Goal: Task Accomplishment & Management: Use online tool/utility

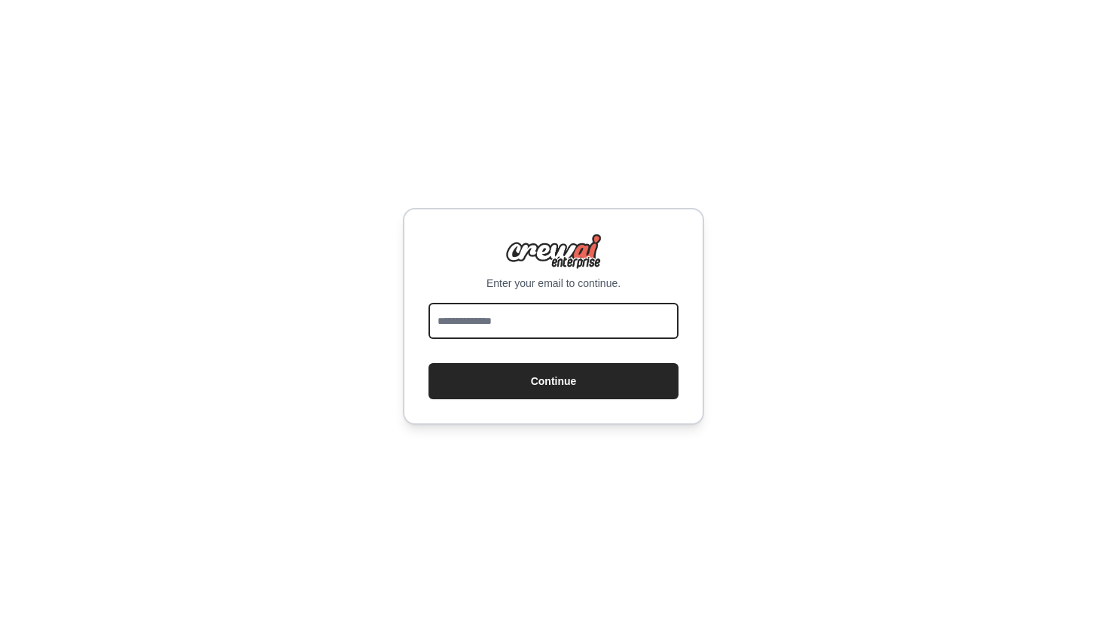
click at [575, 333] on input "email" at bounding box center [553, 321] width 250 height 36
type input "**********"
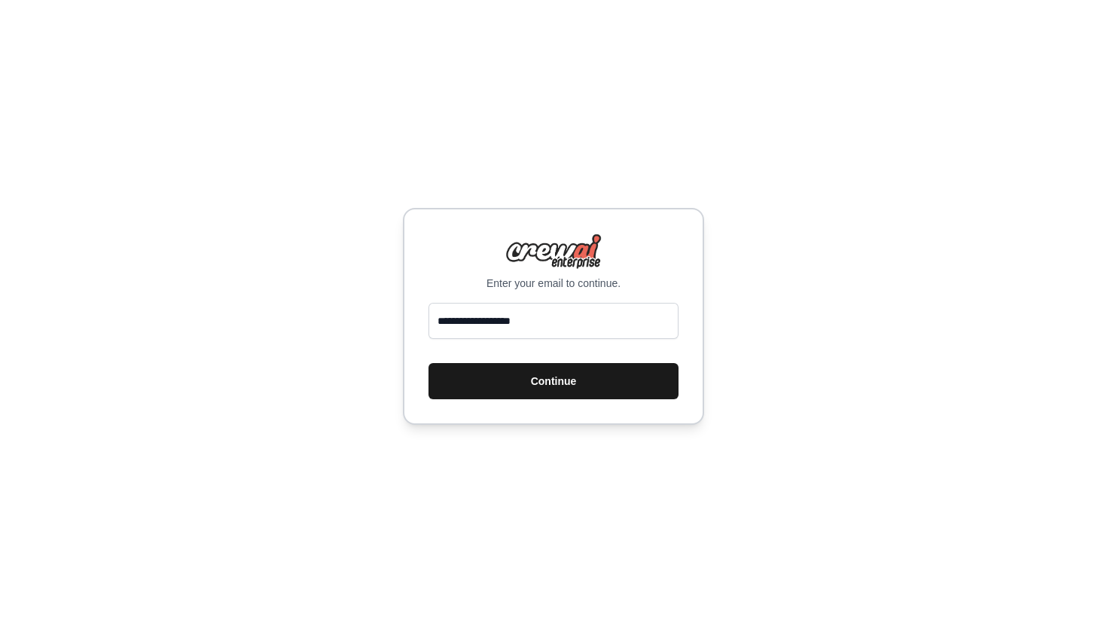
click at [584, 384] on button "Continue" at bounding box center [553, 381] width 250 height 36
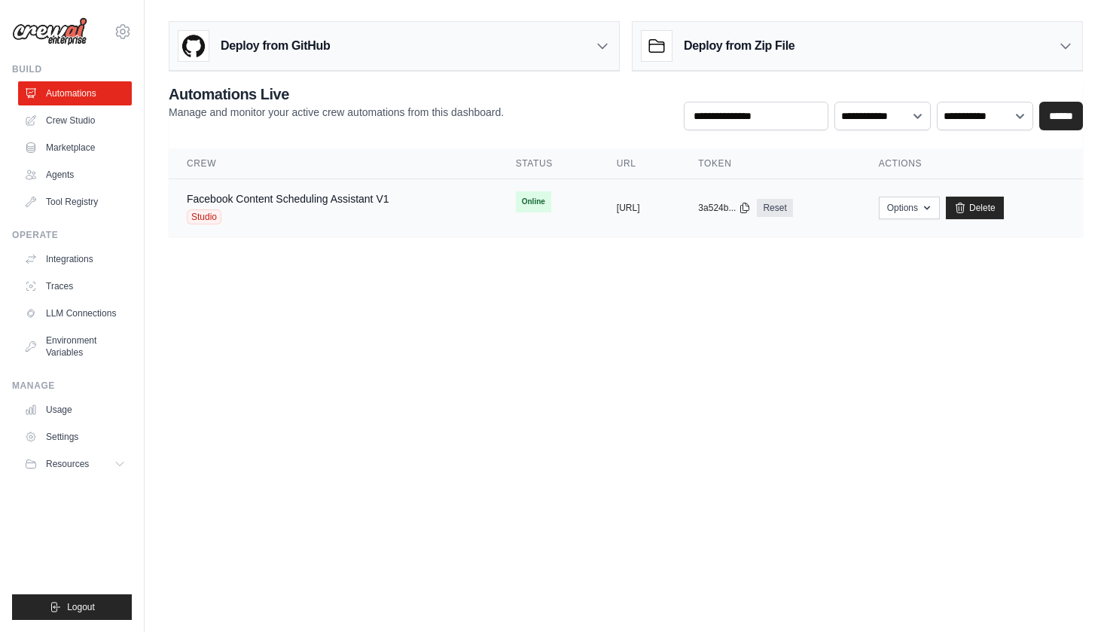
click at [210, 218] on span "Studio" at bounding box center [204, 216] width 35 height 15
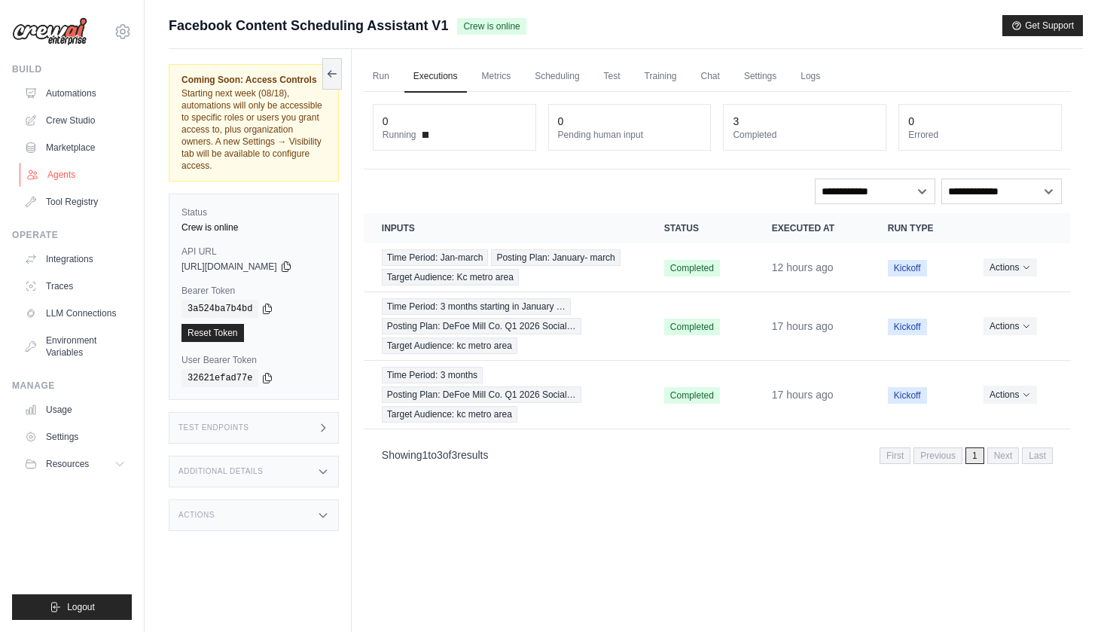
click at [66, 169] on link "Agents" at bounding box center [77, 175] width 114 height 24
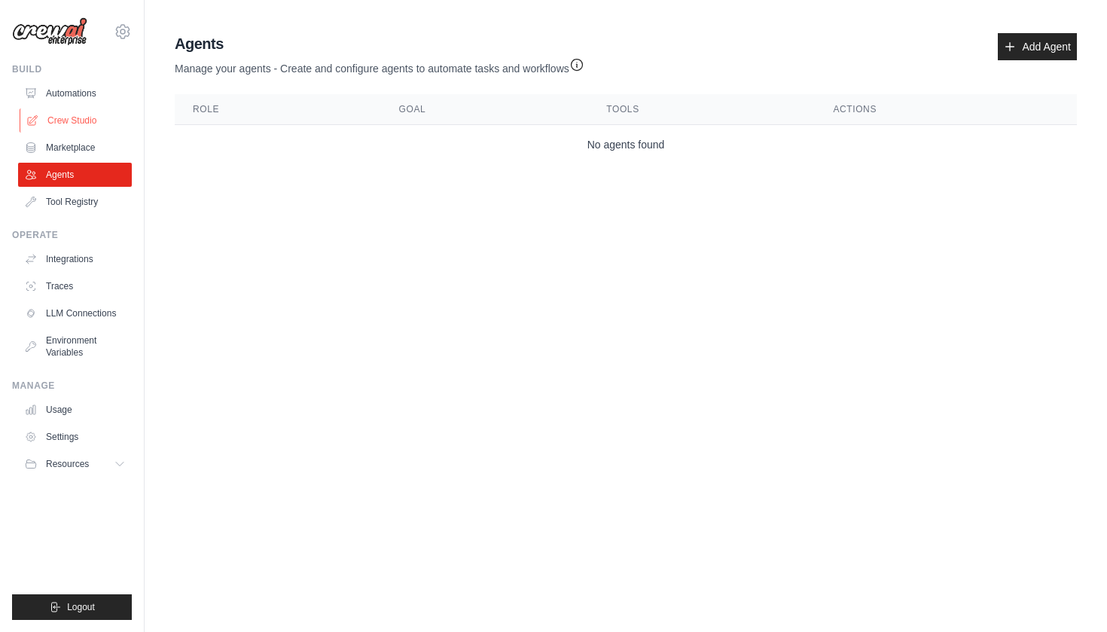
click at [77, 120] on link "Crew Studio" at bounding box center [77, 120] width 114 height 24
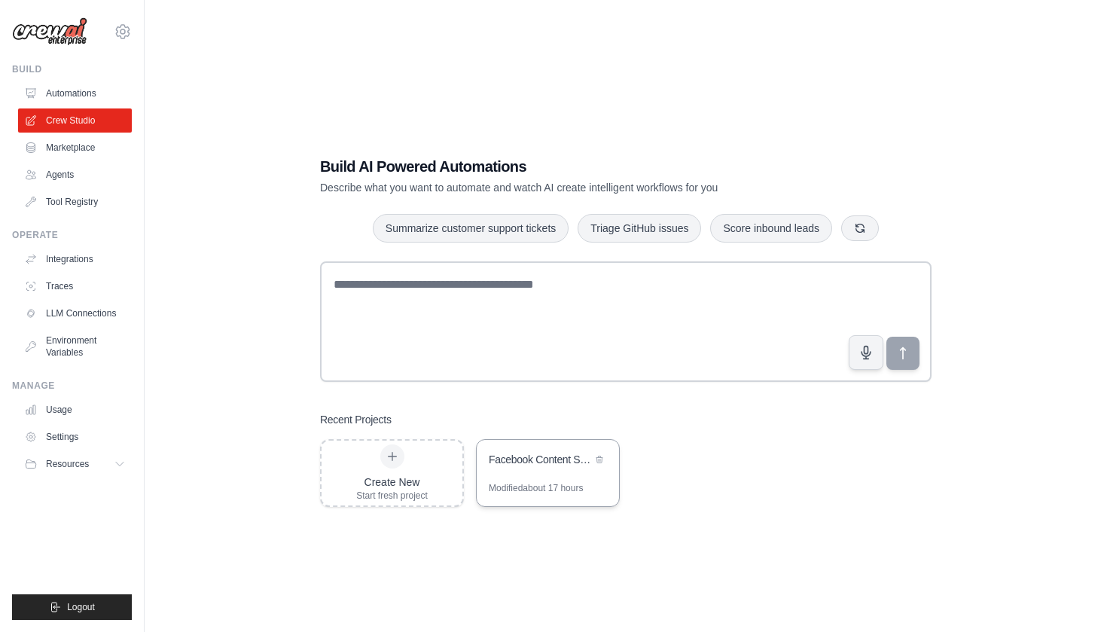
click at [519, 463] on div "Facebook Content Scheduling Assistant" at bounding box center [540, 459] width 103 height 15
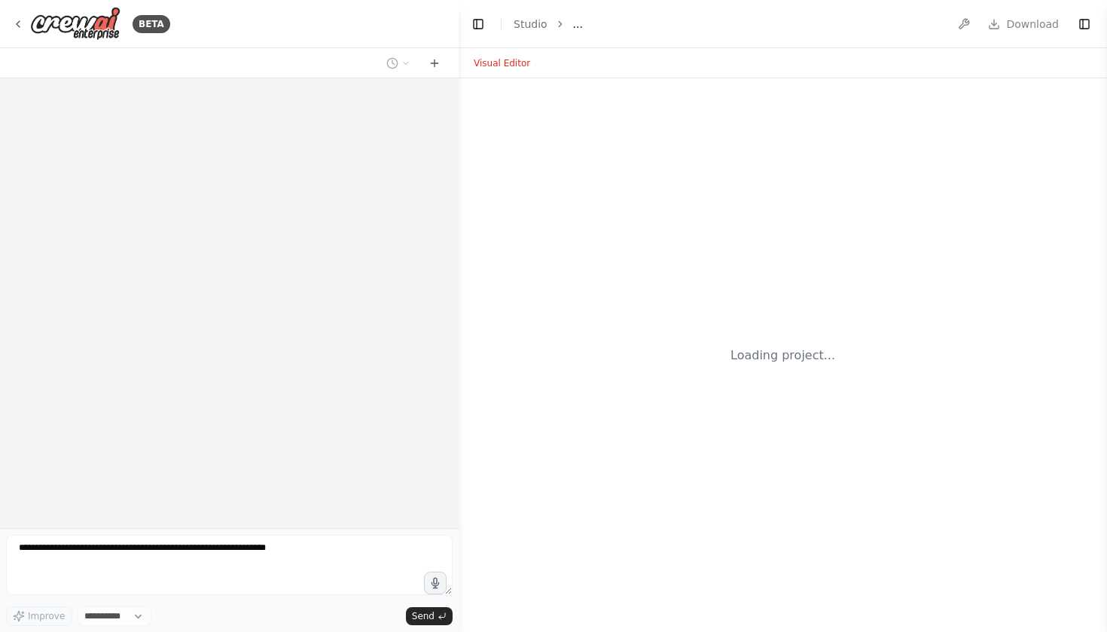
select select "****"
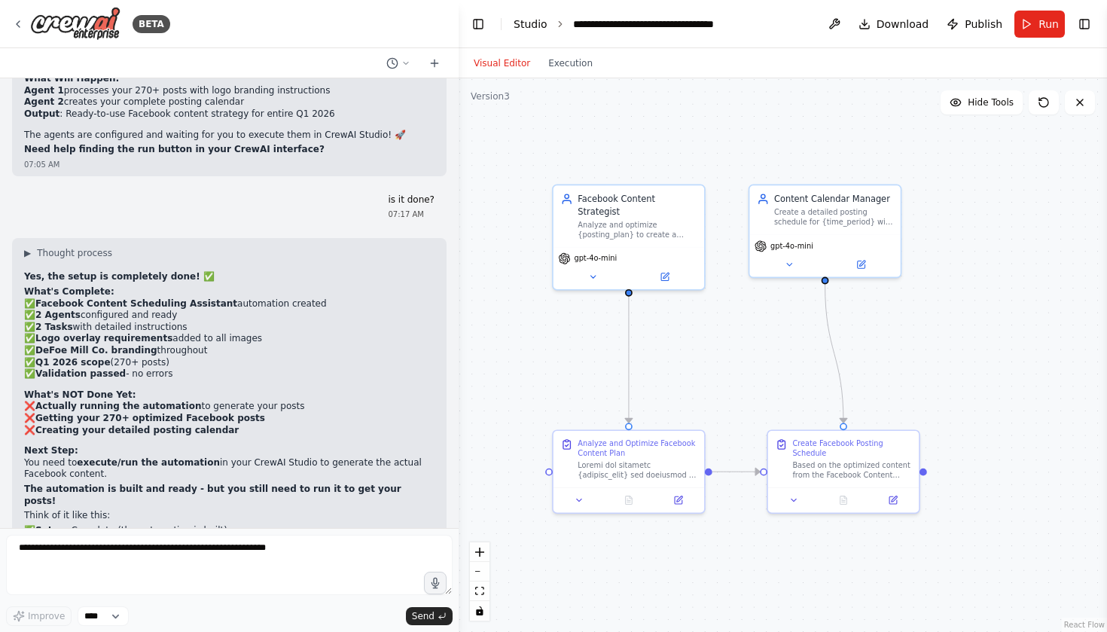
click at [539, 23] on link "Studio" at bounding box center [530, 24] width 34 height 12
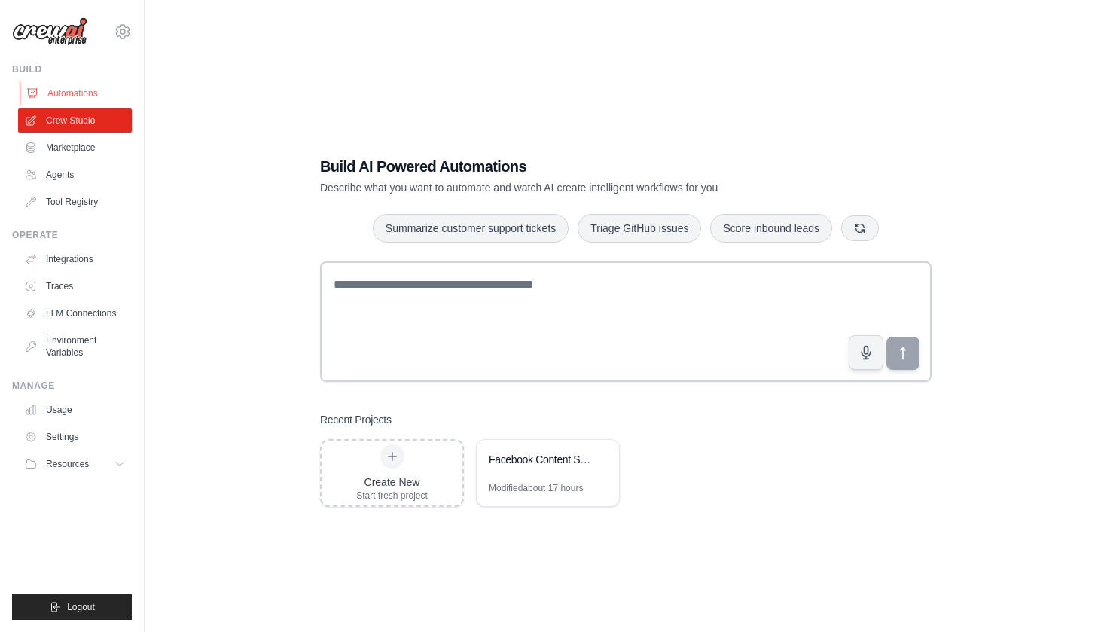
click at [93, 92] on link "Automations" at bounding box center [77, 93] width 114 height 24
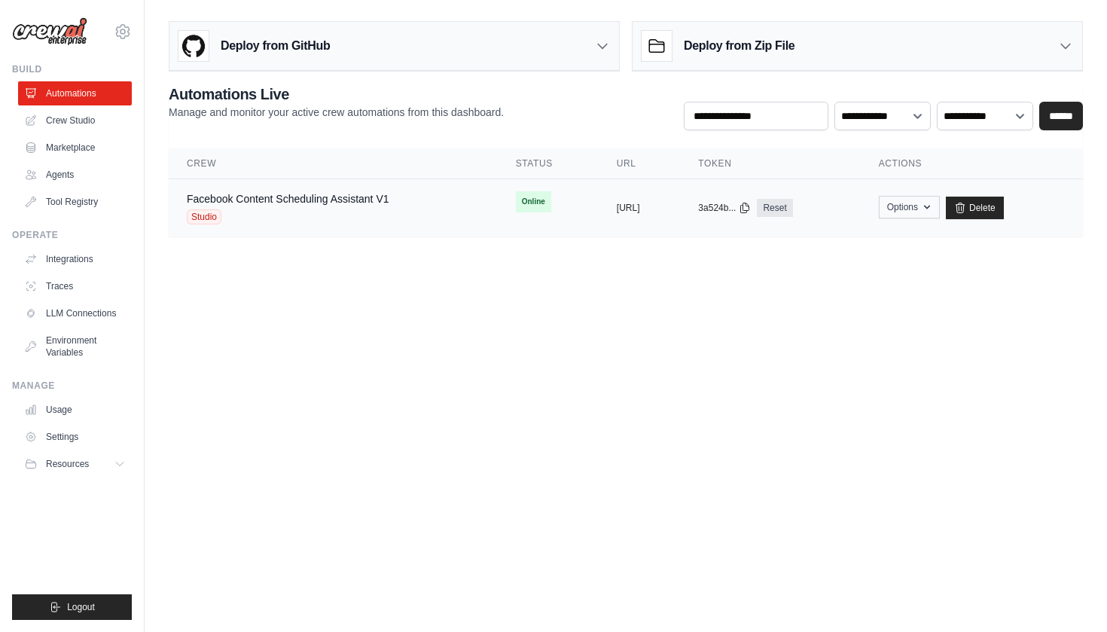
click at [927, 209] on button "Options" at bounding box center [909, 207] width 61 height 23
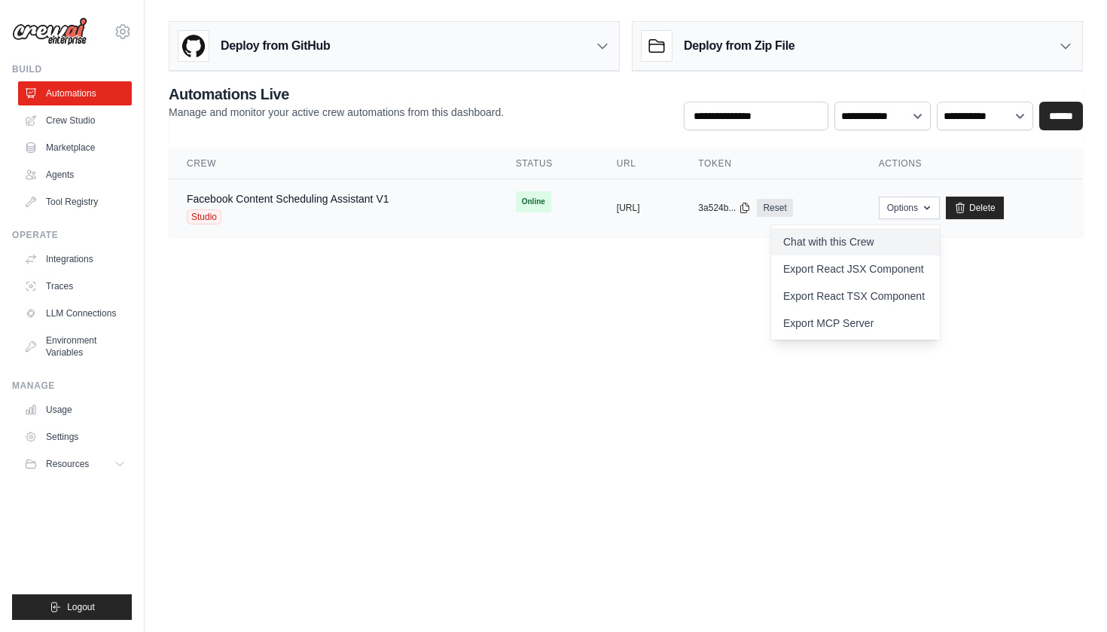
click at [921, 238] on link "Chat with this Crew" at bounding box center [855, 241] width 169 height 27
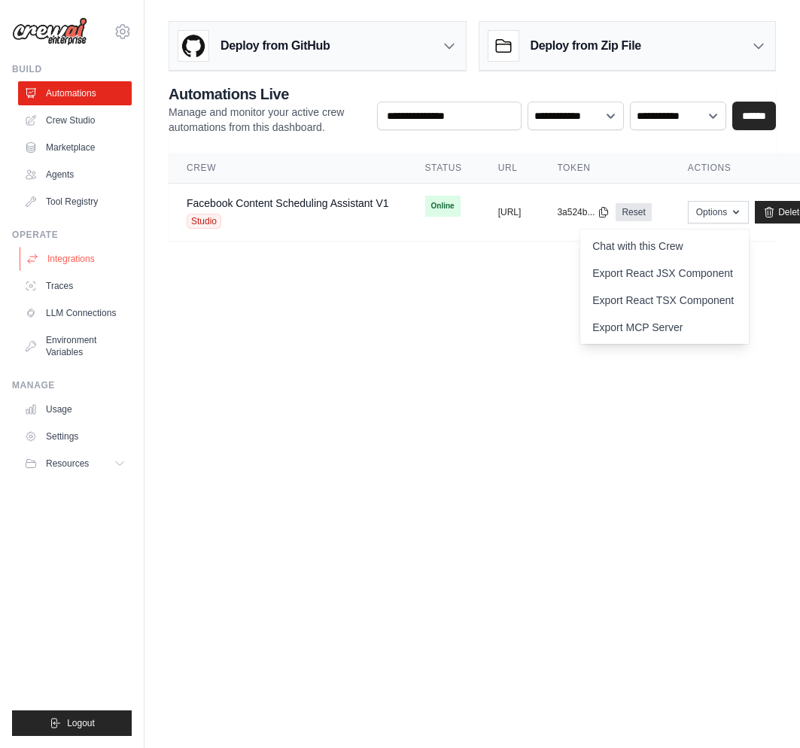
click at [87, 254] on link "Integrations" at bounding box center [77, 259] width 114 height 24
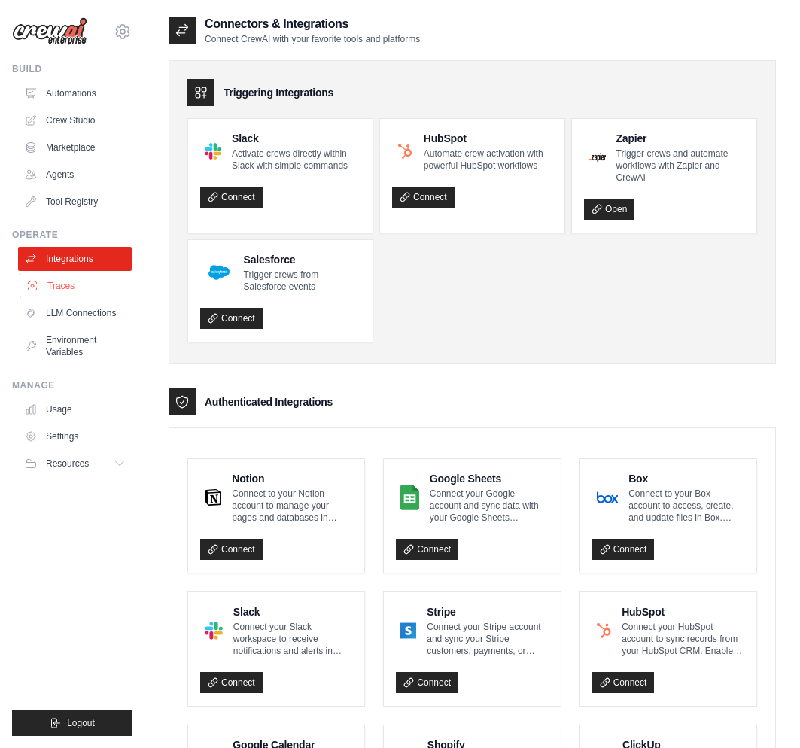
click at [77, 286] on link "Traces" at bounding box center [77, 286] width 114 height 24
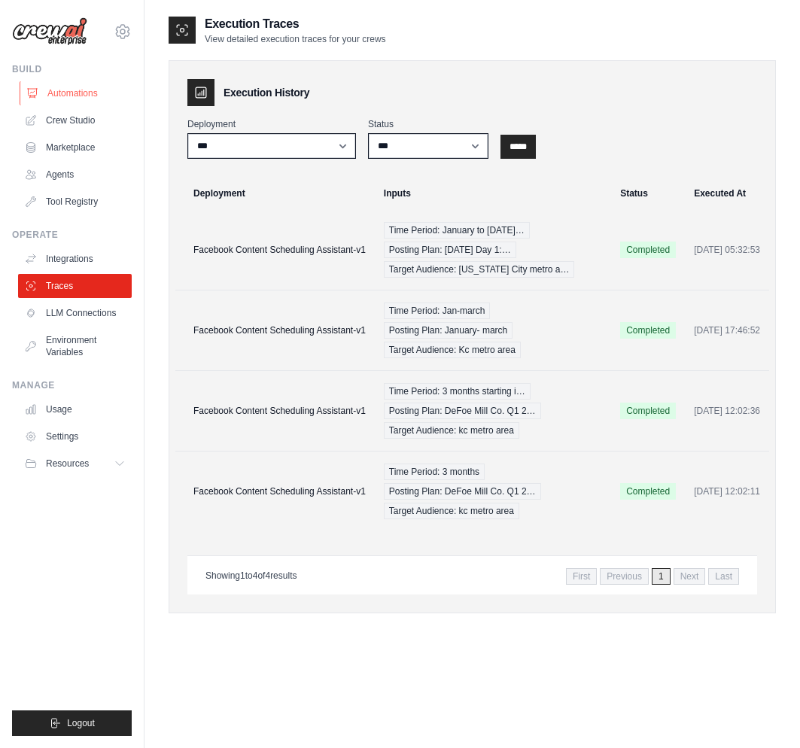
click at [94, 90] on link "Automations" at bounding box center [77, 93] width 114 height 24
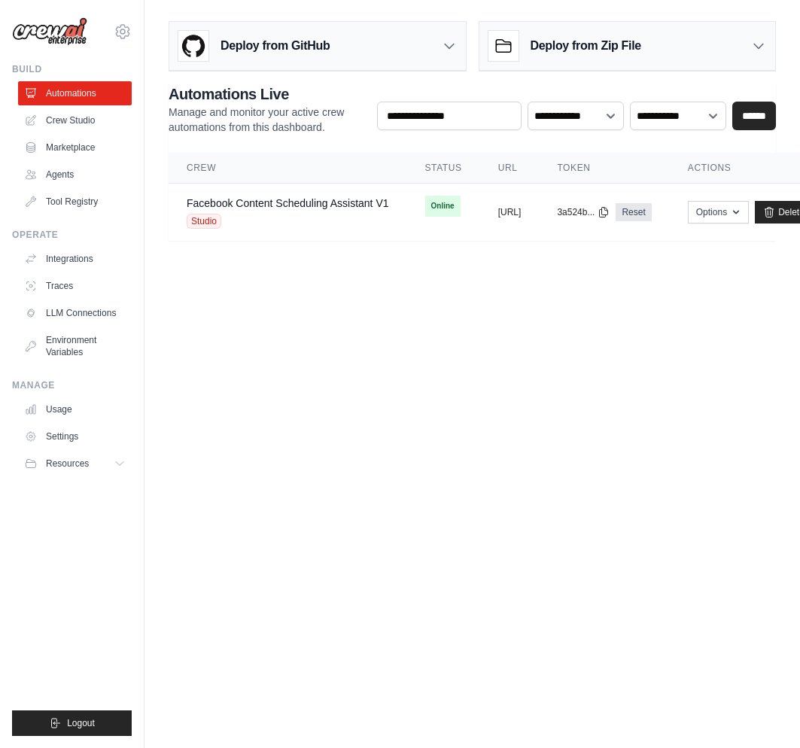
click at [557, 60] on div "Deploy from Zip File" at bounding box center [565, 46] width 153 height 30
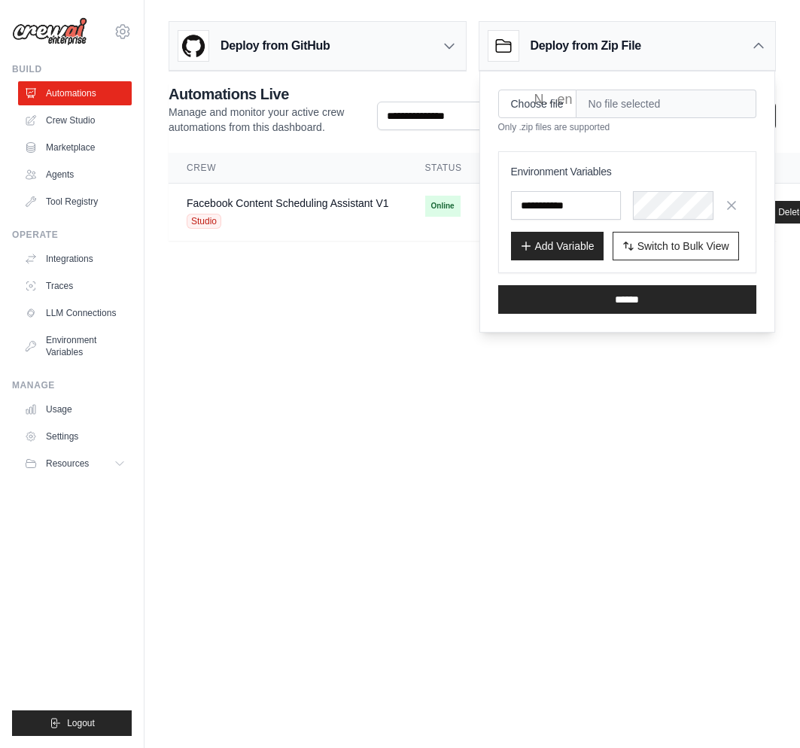
click at [546, 96] on input "Choose file" at bounding box center [537, 104] width 78 height 29
click at [442, 248] on main "Deploy from GitHub Deploy your project directly from GitHub. Select a repositor…" at bounding box center [473, 137] width 656 height 274
click at [504, 40] on icon at bounding box center [504, 46] width 30 height 30
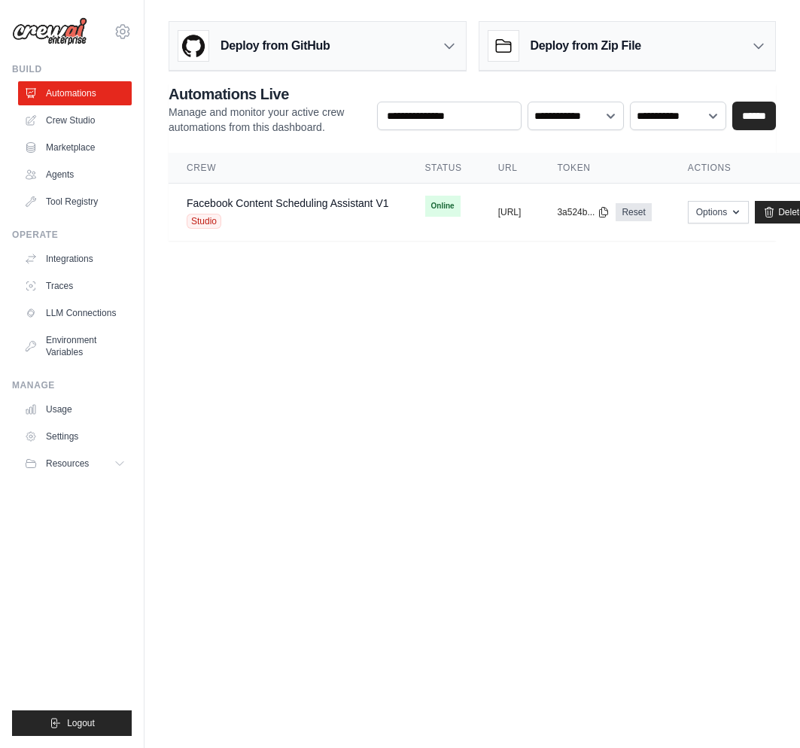
click at [367, 55] on div "Deploy from GitHub" at bounding box center [317, 46] width 297 height 49
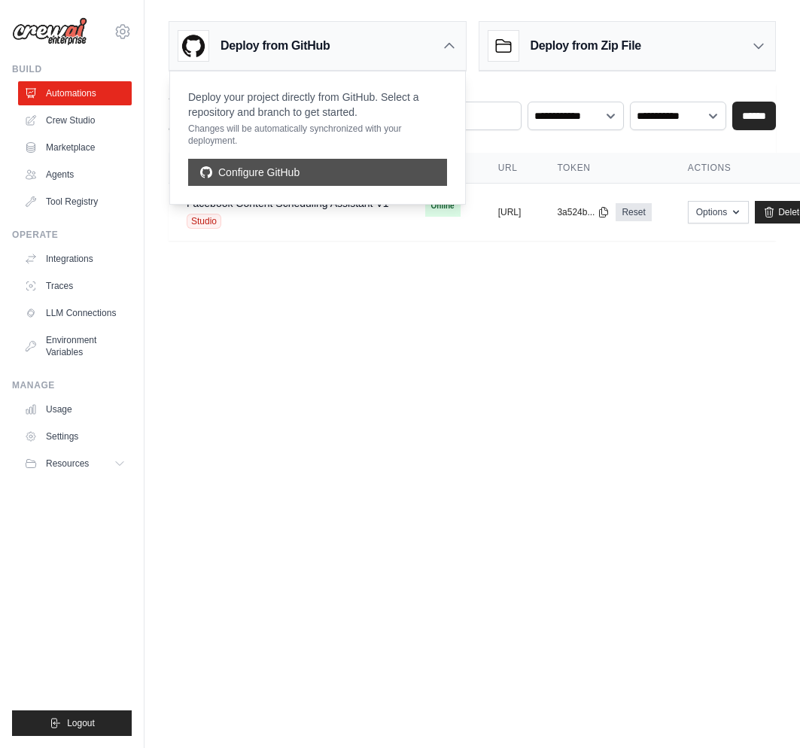
click at [315, 172] on link "Configure GitHub" at bounding box center [317, 172] width 259 height 27
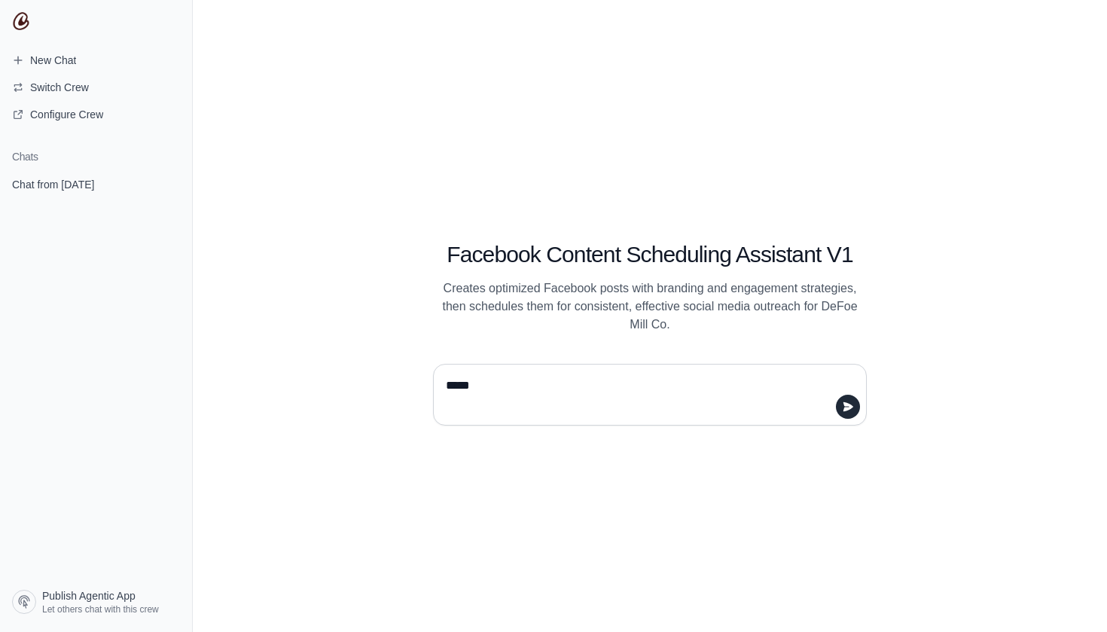
type textarea "******"
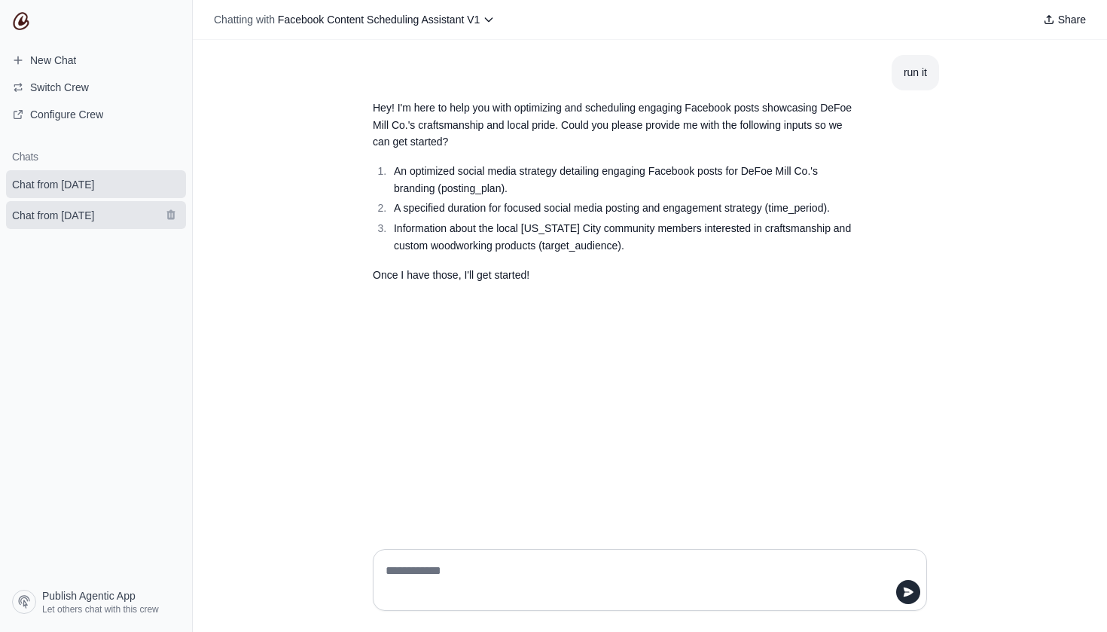
click at [91, 215] on span "Chat from [DATE]" at bounding box center [53, 215] width 82 height 15
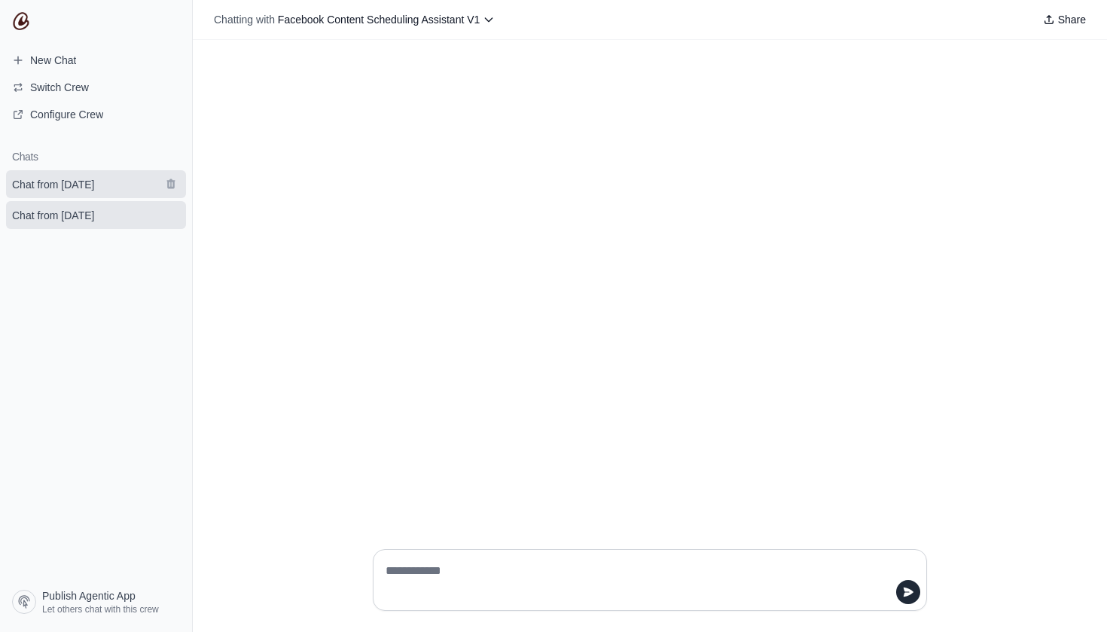
click at [106, 183] on span "Chat from [DATE]" at bounding box center [53, 184] width 106 height 15
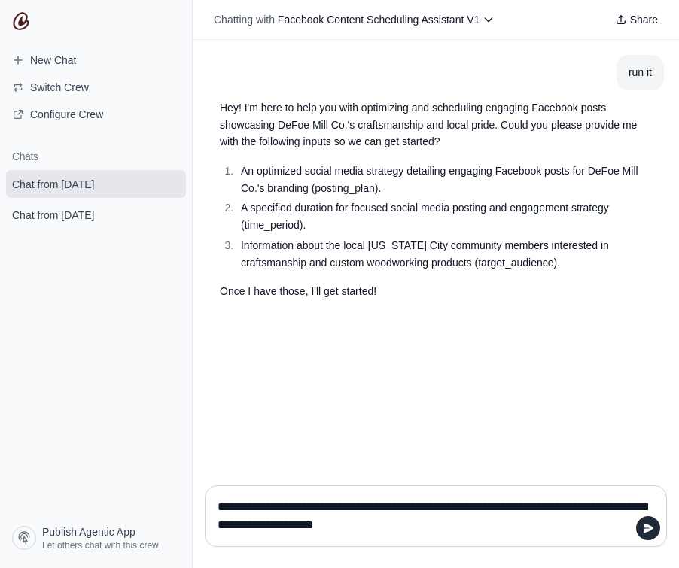
type textarea "**********"
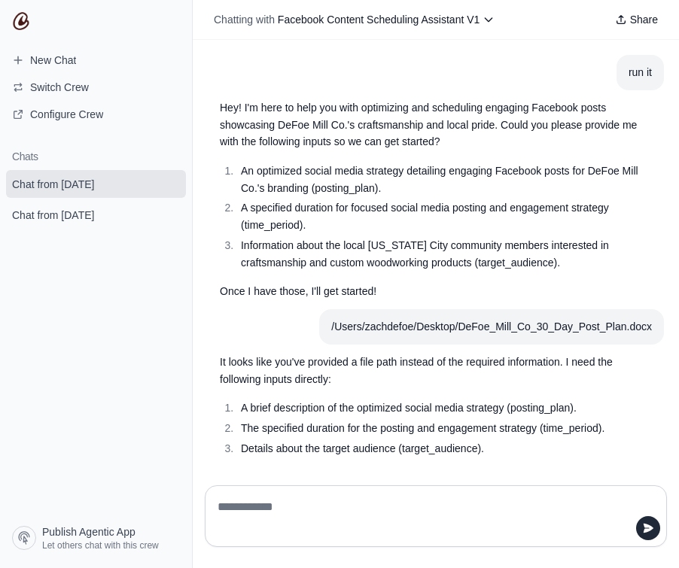
scroll to position [30, 0]
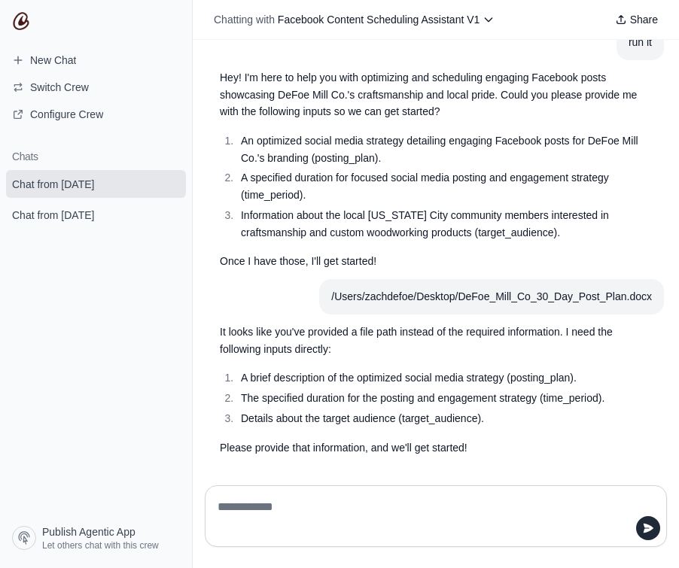
type textarea "**********"
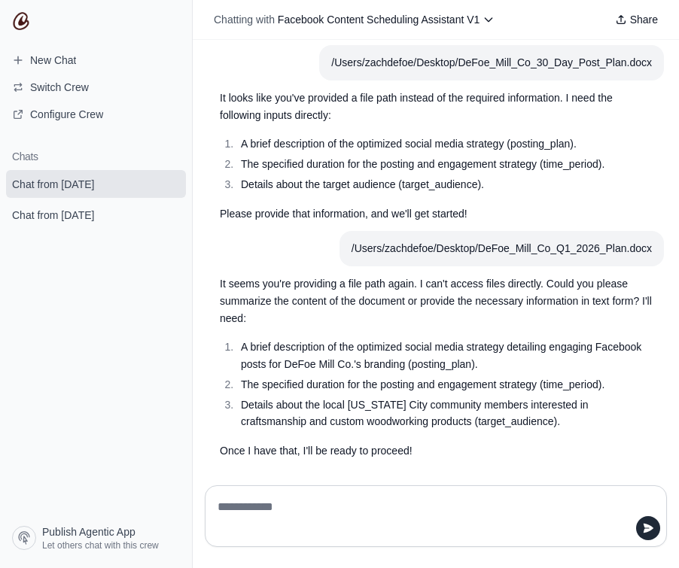
scroll to position [0, 0]
paste textarea "**********"
type textarea "**********"
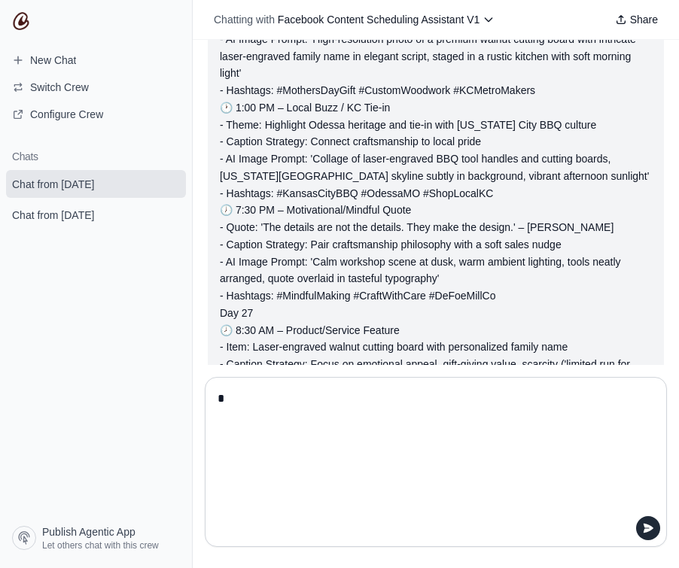
scroll to position [44035, 0]
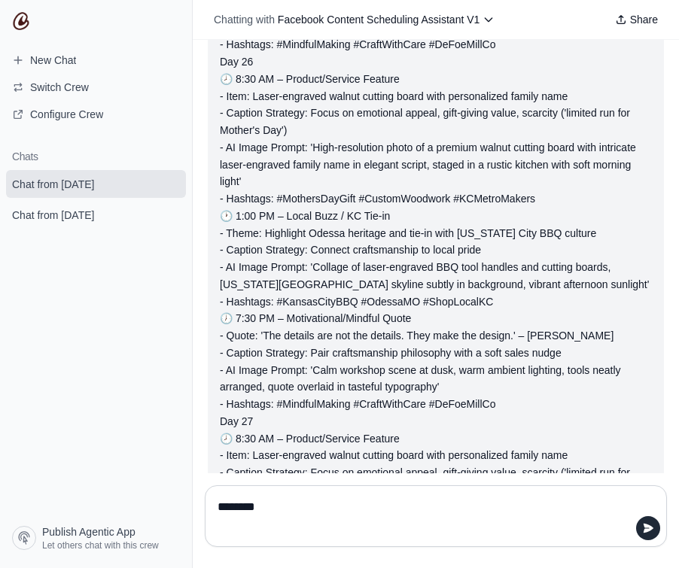
type textarea "*********"
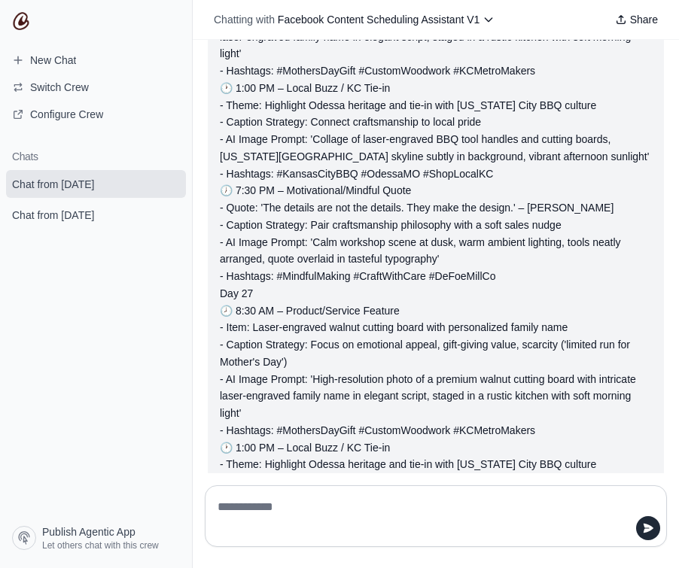
scroll to position [44166, 0]
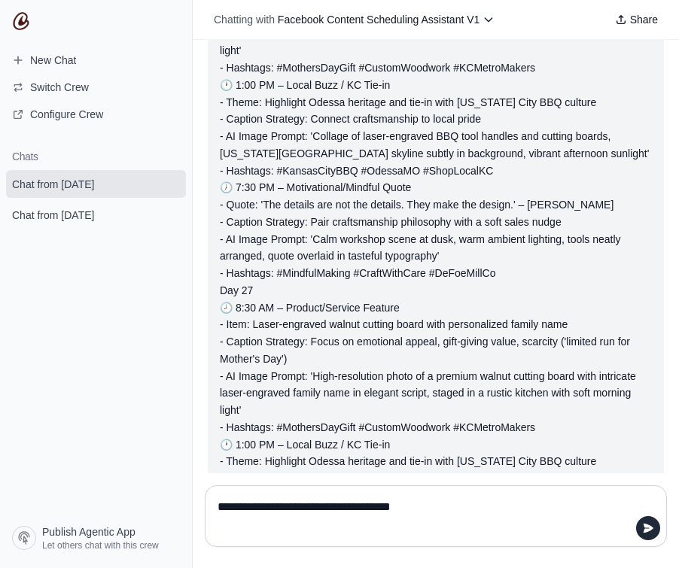
type textarea "**********"
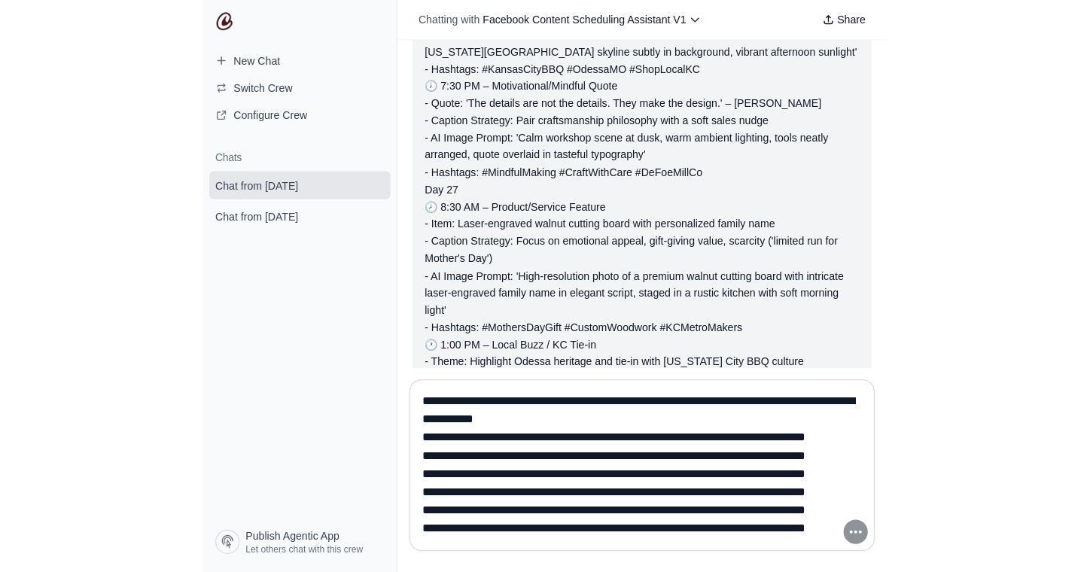
scroll to position [0, 0]
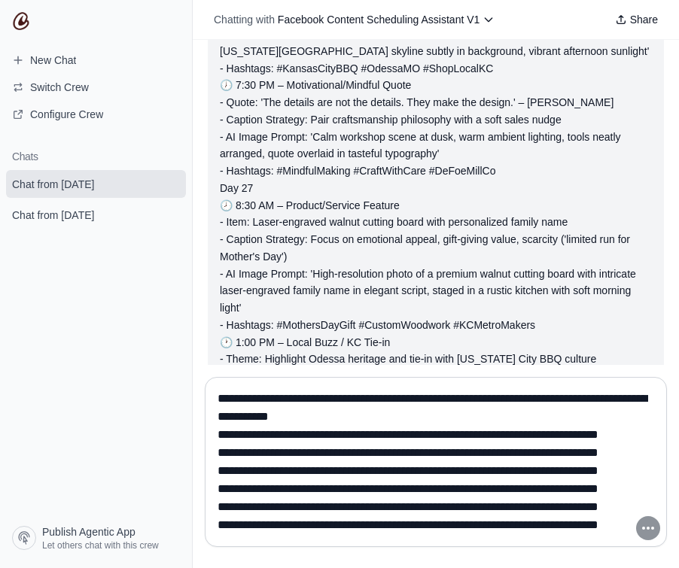
click at [501, 434] on textarea at bounding box center [432, 462] width 434 height 151
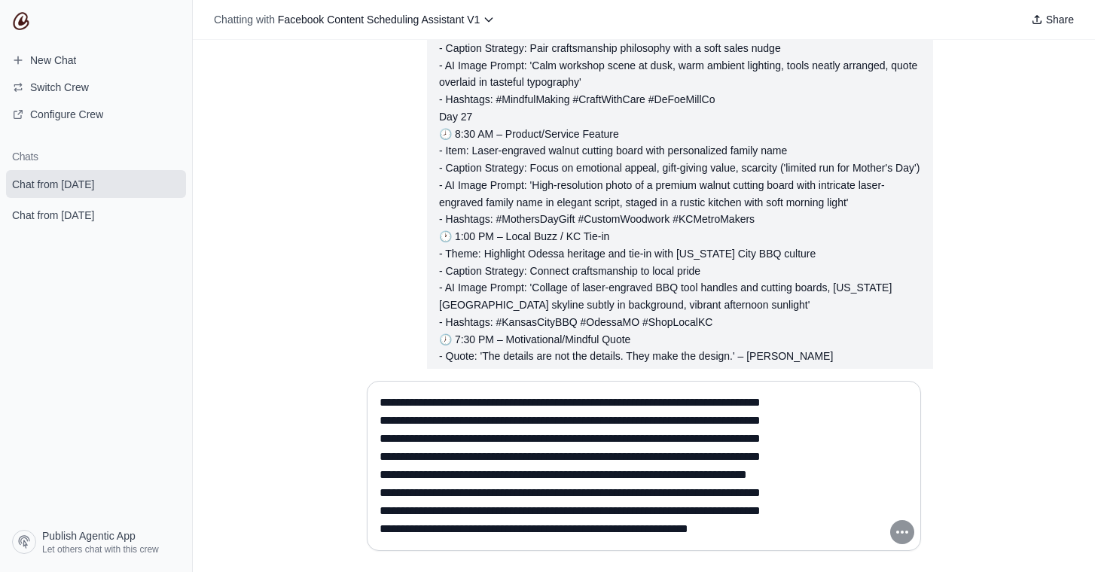
scroll to position [271, 0]
click at [747, 527] on textarea at bounding box center [638, 466] width 525 height 151
type textarea "**********"
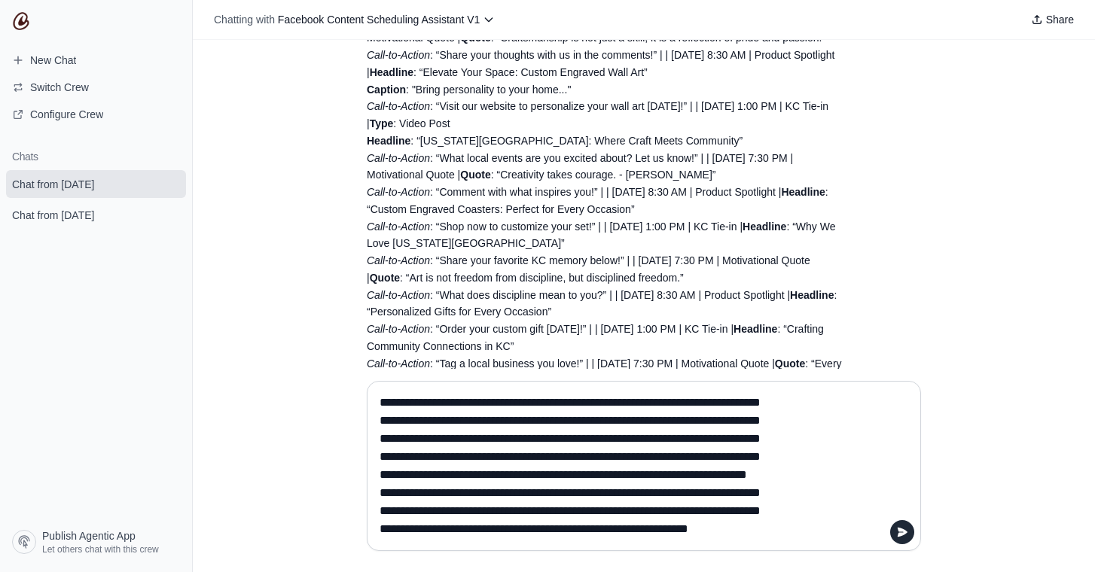
scroll to position [43314, 0]
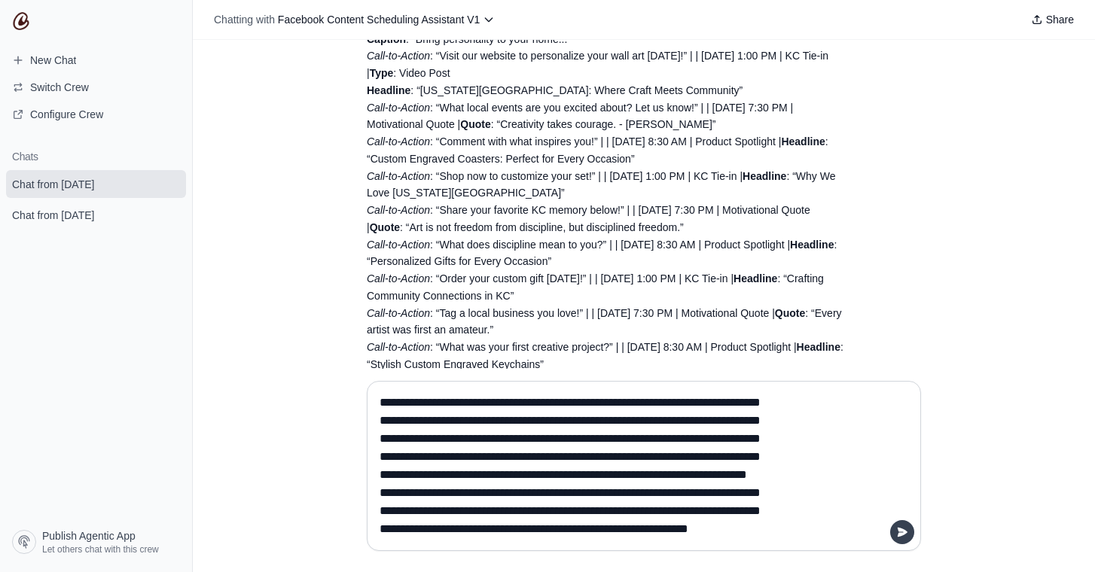
click at [897, 529] on icon "submit" at bounding box center [902, 532] width 12 height 12
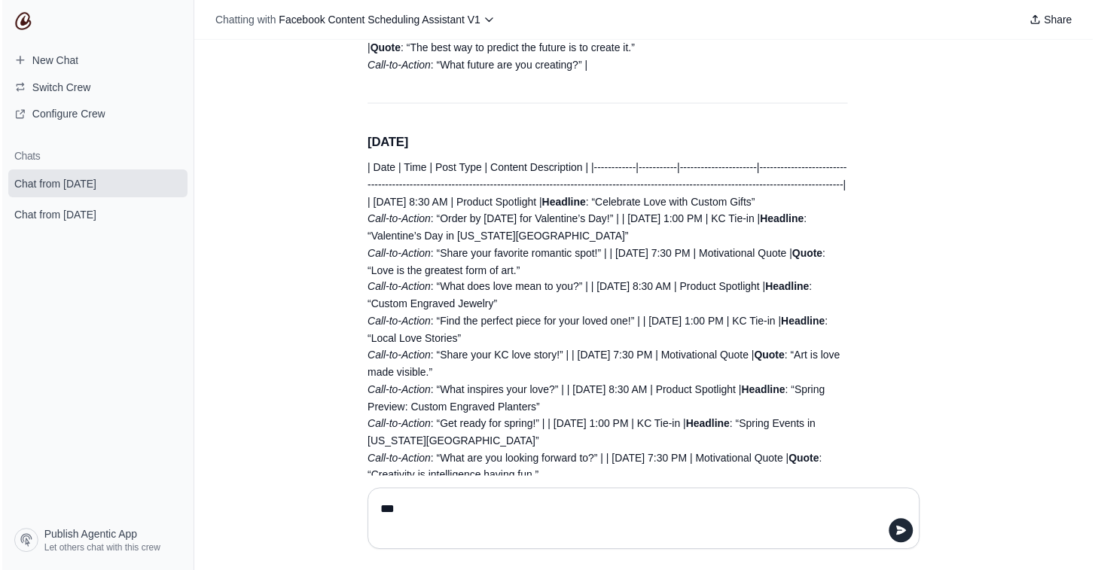
scroll to position [43701, 0]
type textarea "*"
type textarea "**********"
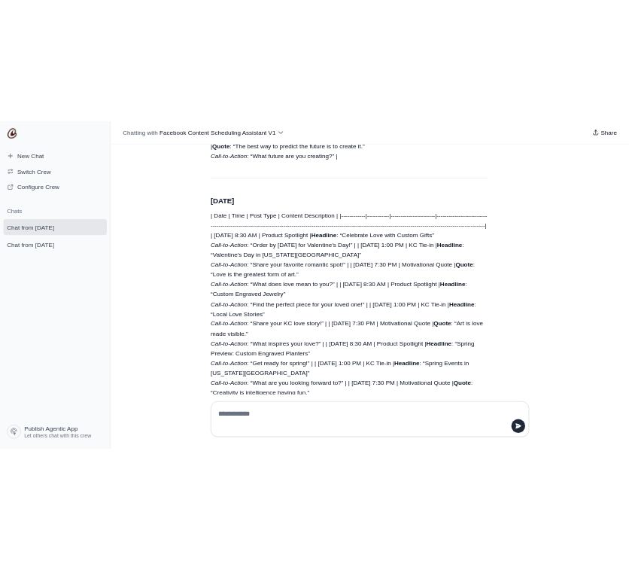
scroll to position [43703, 0]
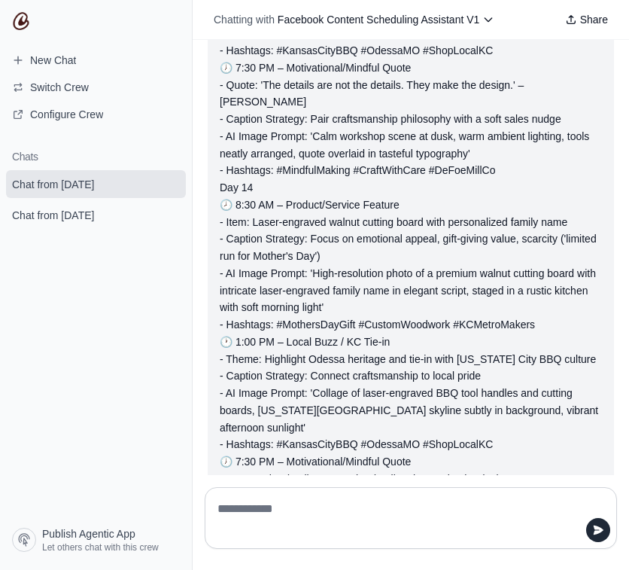
paste textarea "**********"
type textarea "**********"
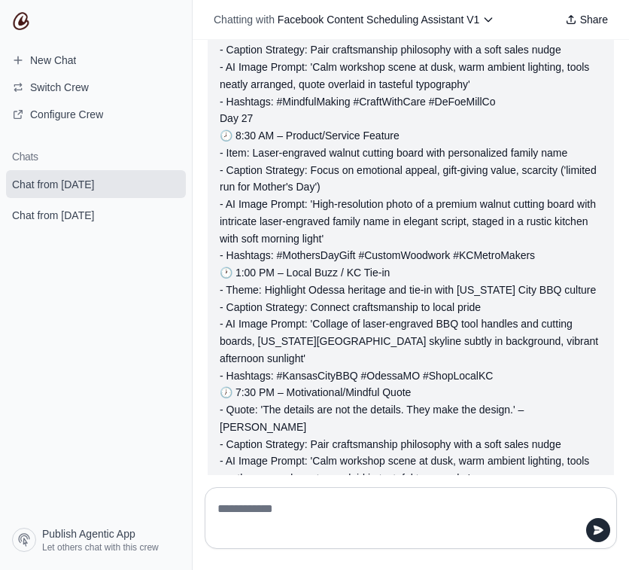
scroll to position [48956, 0]
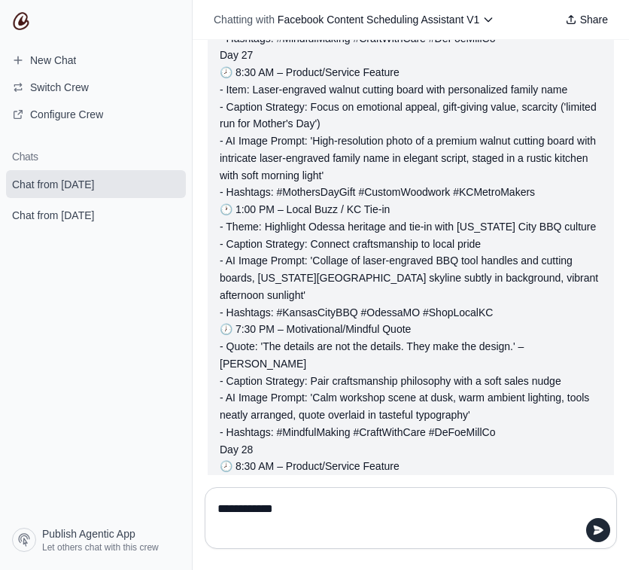
type textarea "**********"
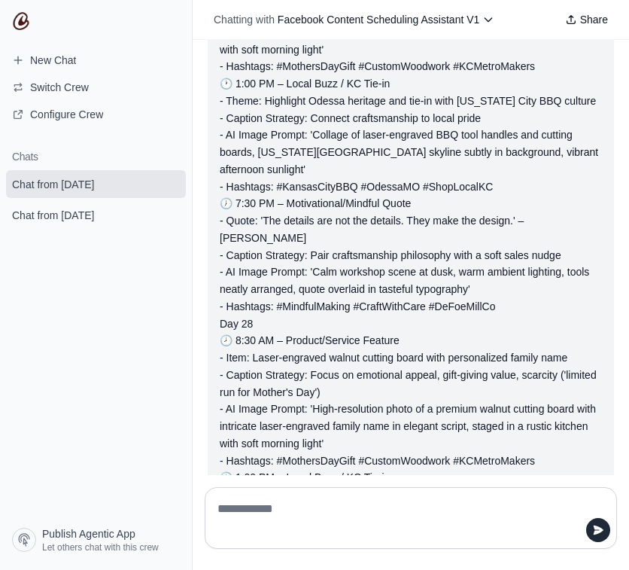
scroll to position [49087, 0]
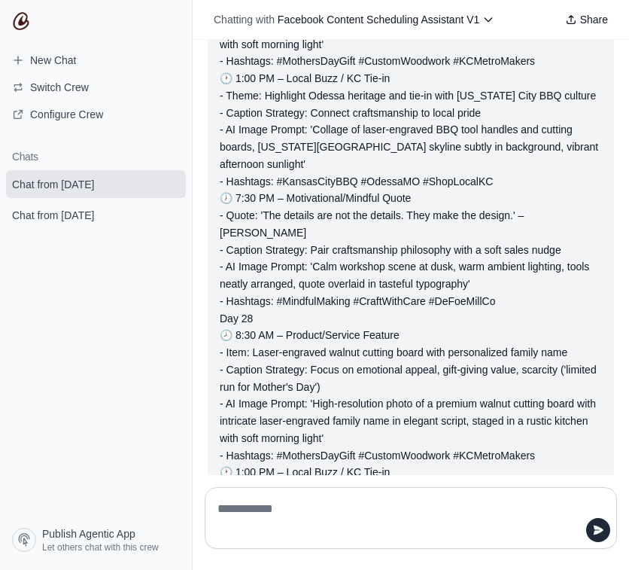
click at [522, 490] on div at bounding box center [411, 518] width 413 height 62
type textarea "**********"
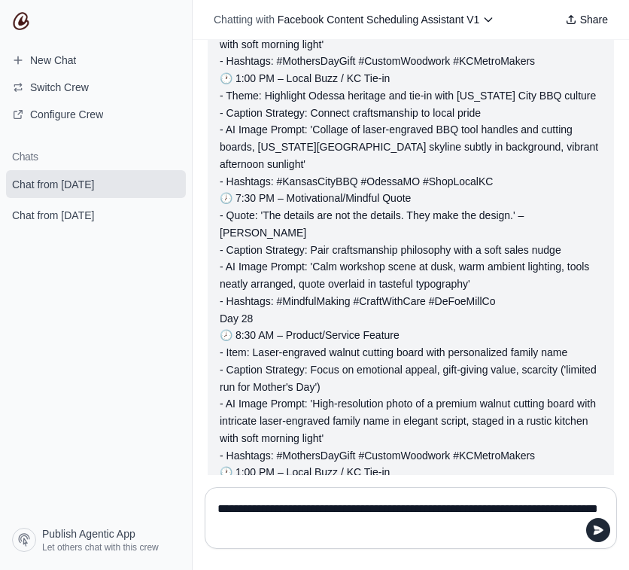
click at [310, 518] on textarea "**********" at bounding box center [411, 518] width 393 height 42
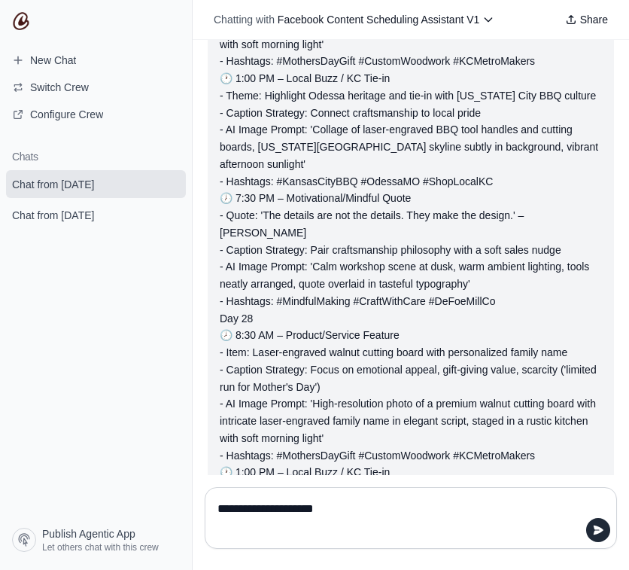
type textarea "**********"
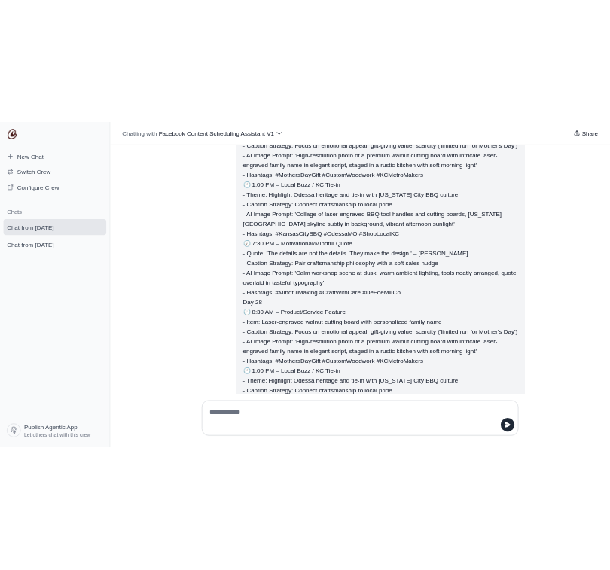
scroll to position [41509, 0]
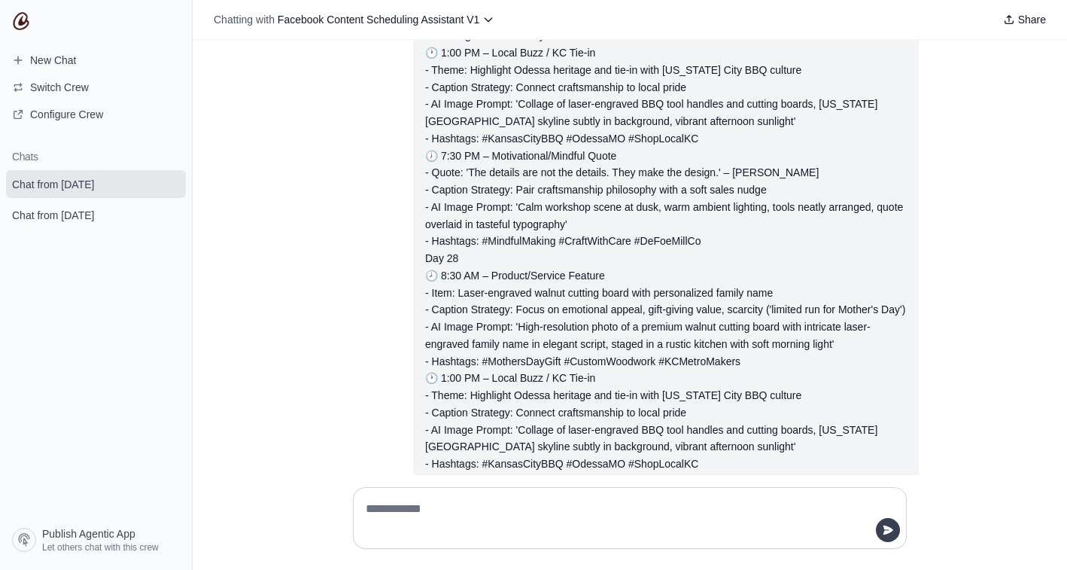
click at [888, 531] on icon "submit" at bounding box center [889, 529] width 10 height 9
click at [752, 495] on div at bounding box center [630, 518] width 554 height 62
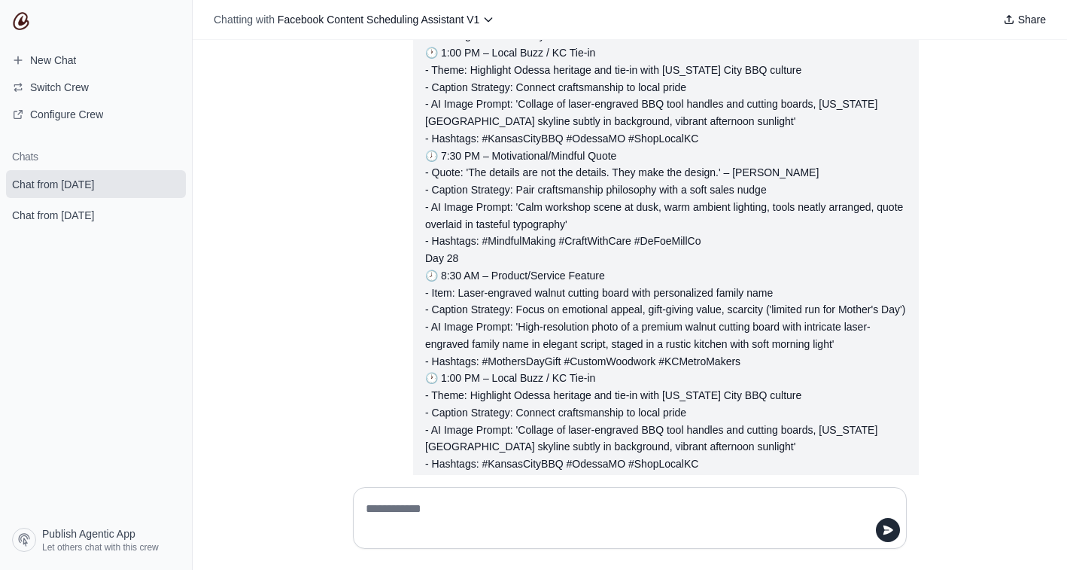
click at [412, 507] on textarea at bounding box center [630, 518] width 534 height 42
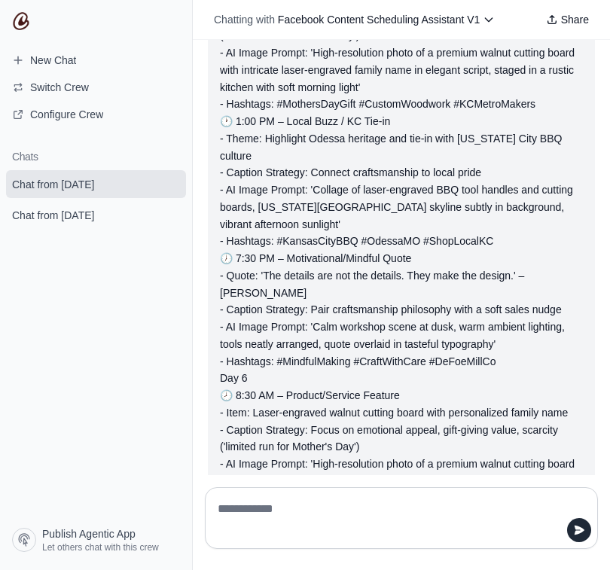
type textarea "**********"
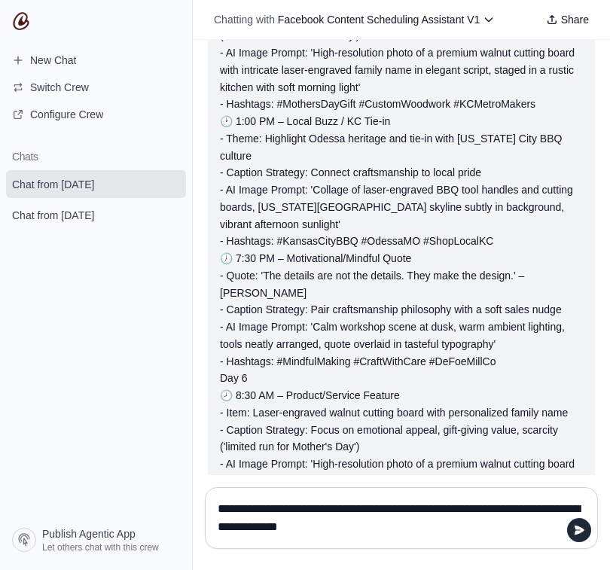
click at [410, 512] on textarea "**********" at bounding box center [401, 518] width 373 height 42
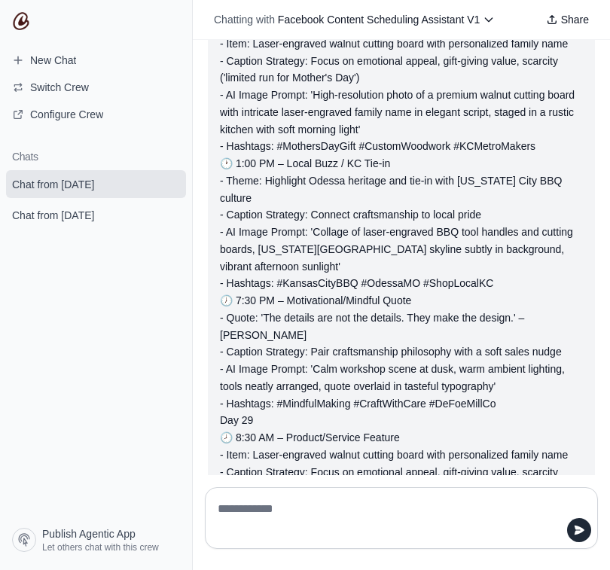
scroll to position [50920, 0]
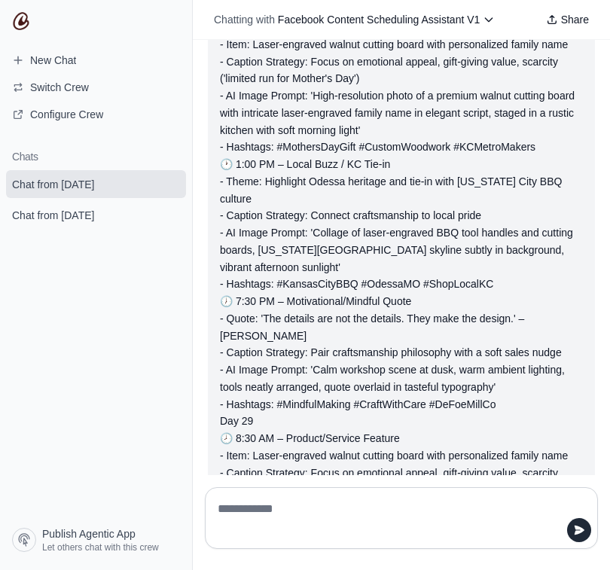
click at [317, 503] on textarea at bounding box center [401, 518] width 373 height 42
click at [92, 90] on span "Switch Crew" at bounding box center [50, 87] width 101 height 15
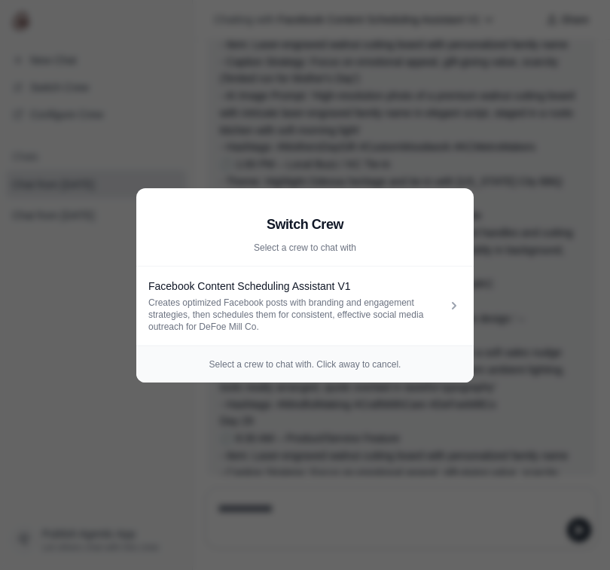
click at [349, 156] on aside "Switch Crew Select a crew to chat with Facebook Content Scheduling Assistant V1…" at bounding box center [305, 285] width 610 height 570
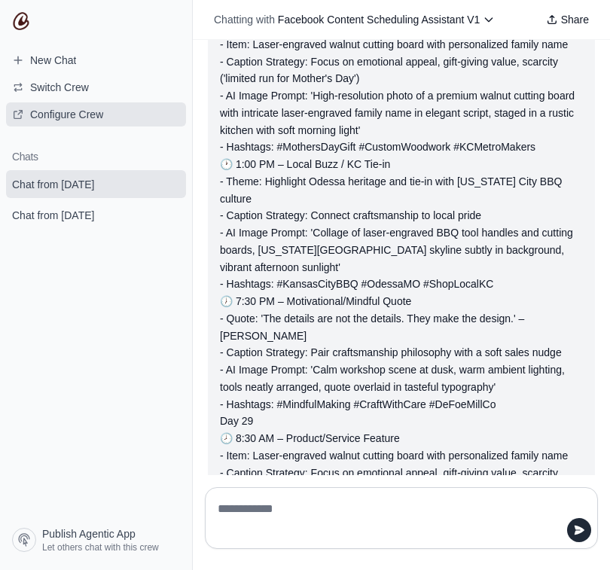
click at [96, 107] on span "Configure Crew" at bounding box center [66, 114] width 73 height 15
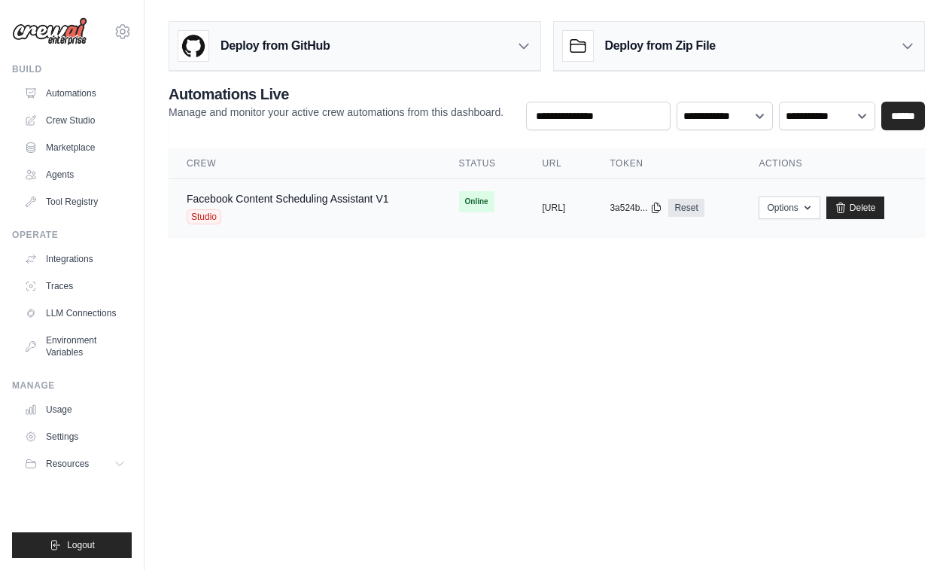
click at [196, 219] on span "Studio" at bounding box center [204, 216] width 35 height 15
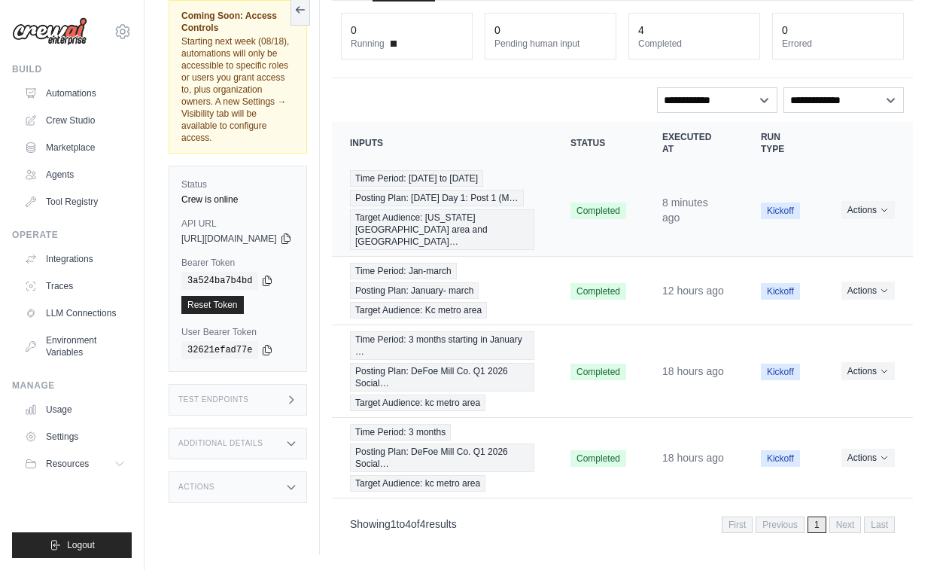
scroll to position [91, 0]
click at [866, 374] on button "Actions" at bounding box center [868, 370] width 53 height 18
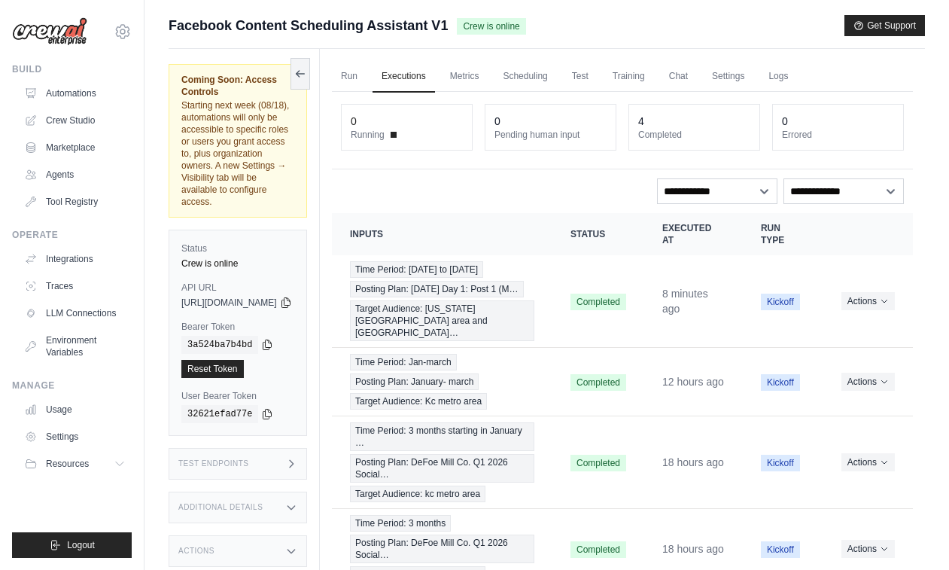
scroll to position [0, 0]
click at [556, 75] on link "Scheduling" at bounding box center [525, 77] width 62 height 32
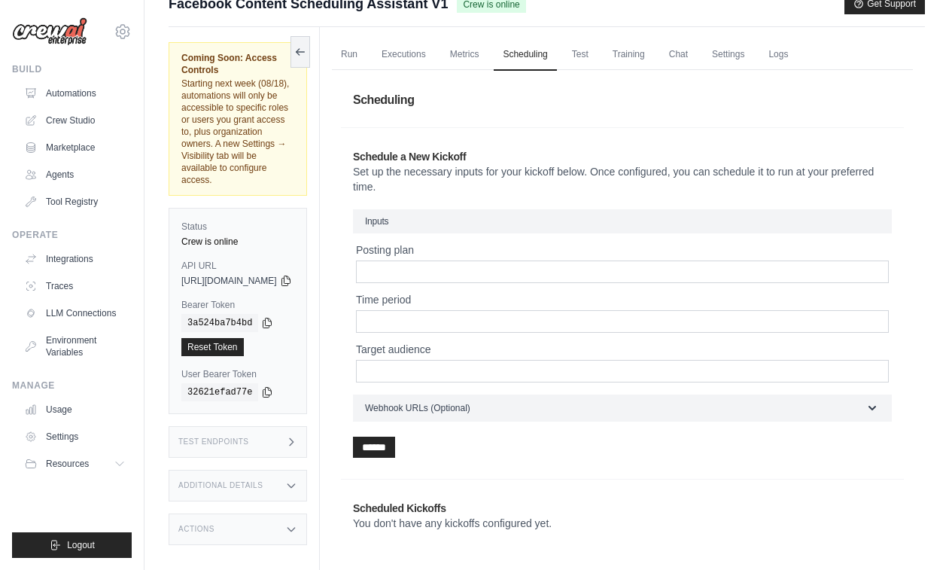
scroll to position [19, 0]
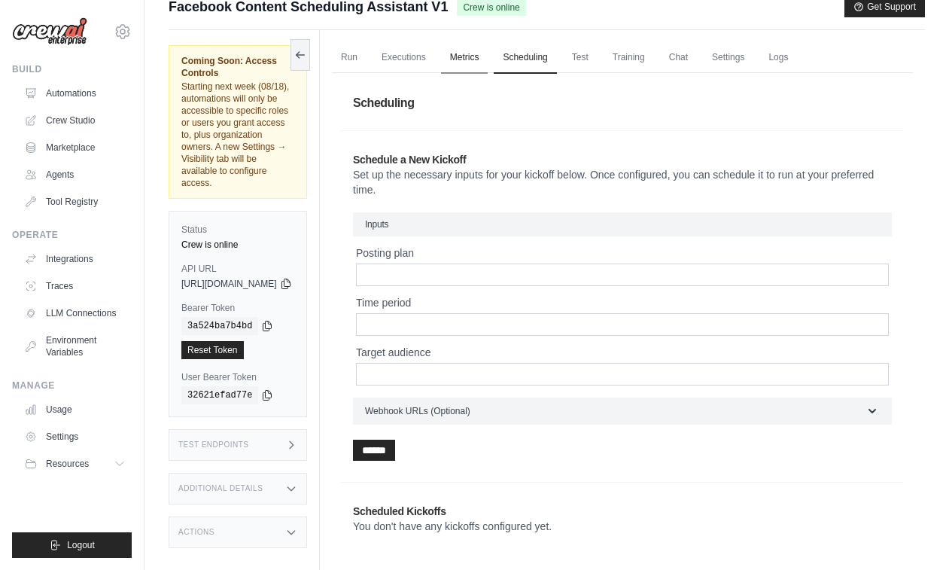
click at [489, 51] on link "Metrics" at bounding box center [464, 58] width 47 height 32
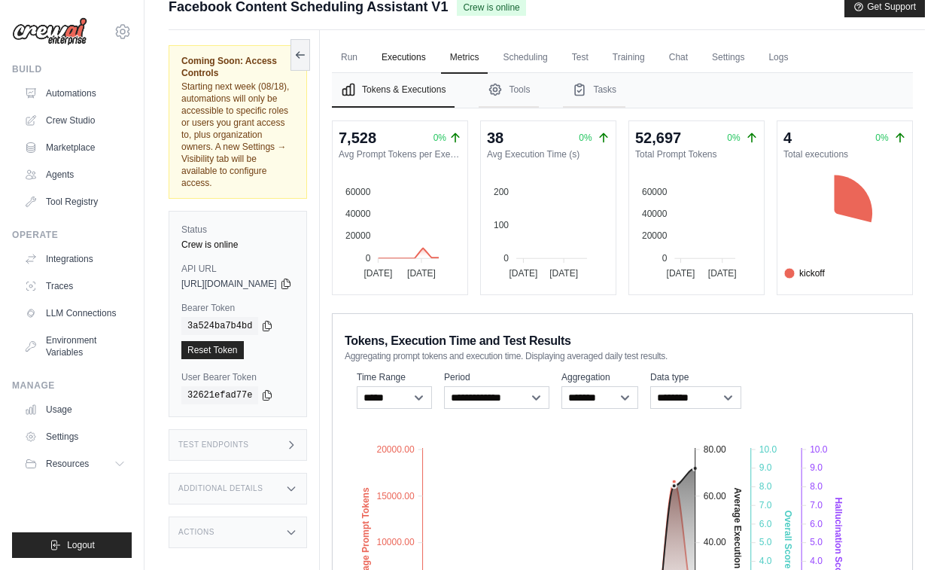
click at [435, 59] on link "Executions" at bounding box center [404, 58] width 62 height 32
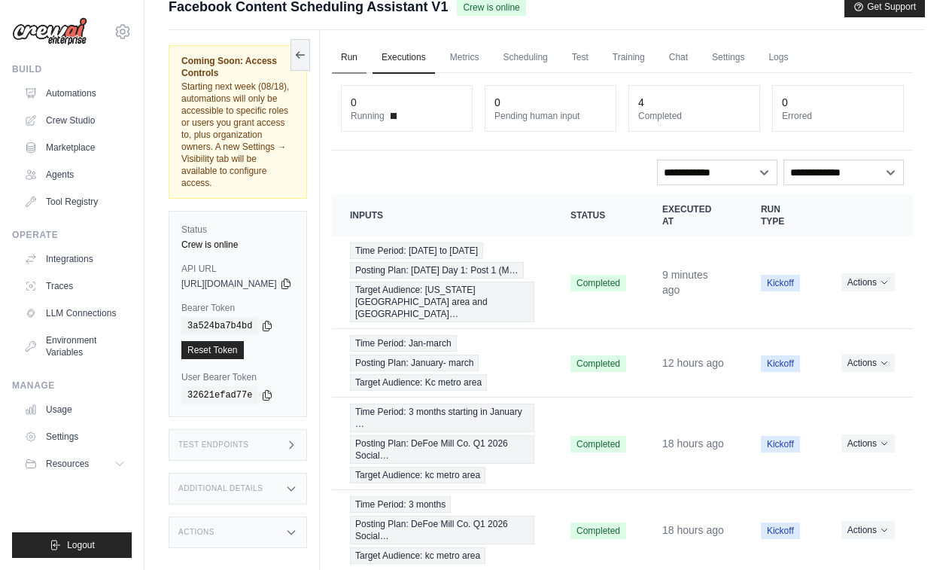
click at [367, 56] on link "Run" at bounding box center [349, 58] width 35 height 32
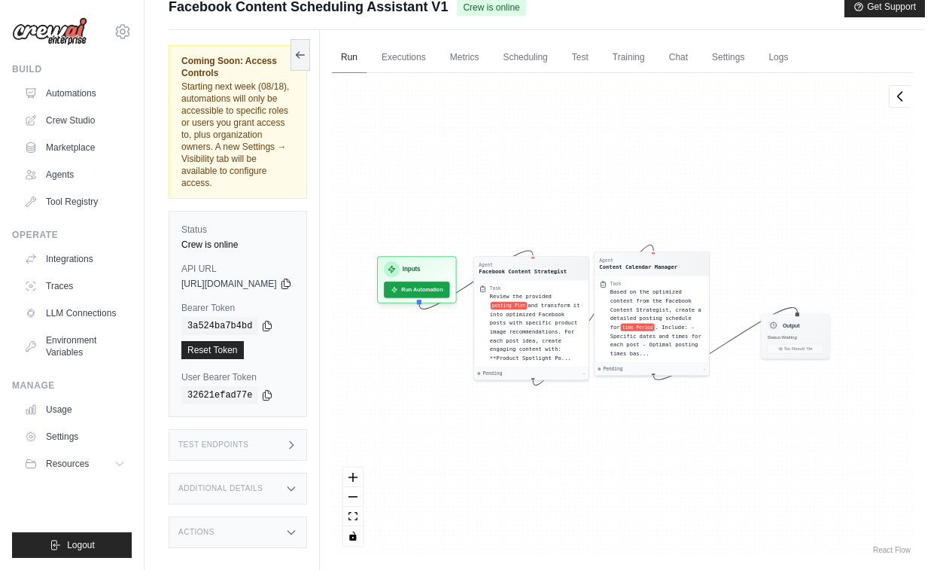
click at [367, 56] on link "Run" at bounding box center [349, 58] width 35 height 32
click at [452, 287] on button "Run Automation" at bounding box center [416, 286] width 69 height 17
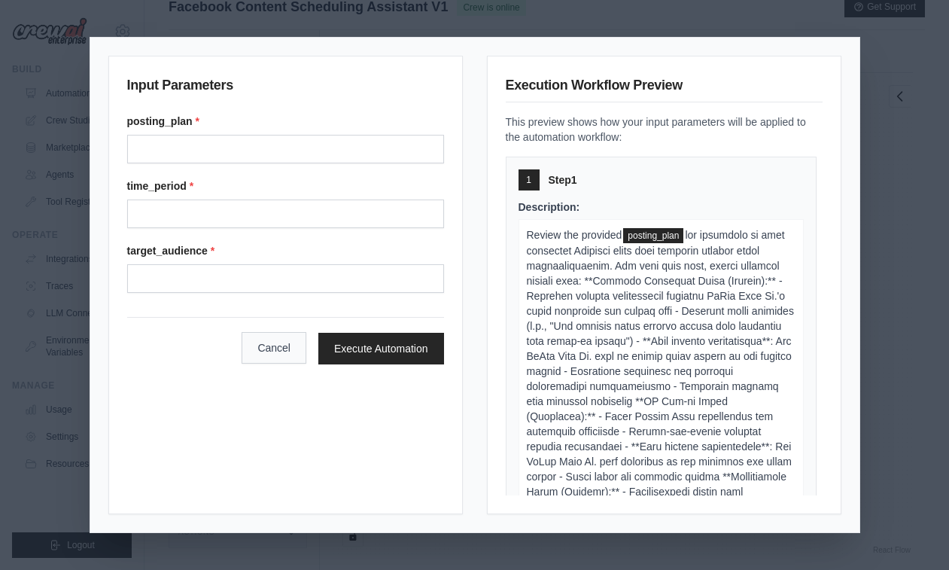
click at [268, 348] on button "Cancel" at bounding box center [274, 348] width 65 height 32
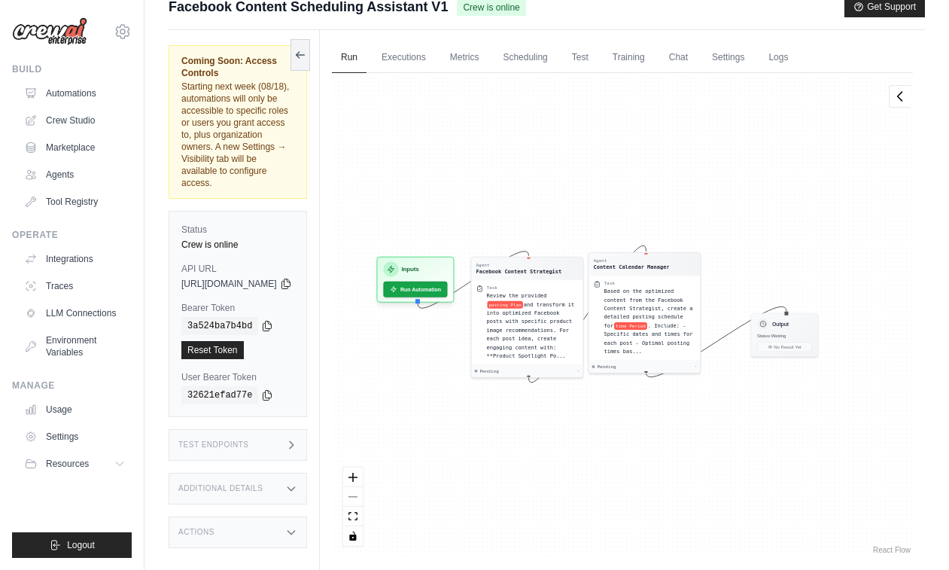
click at [233, 429] on div "Test Endpoints" at bounding box center [238, 445] width 139 height 32
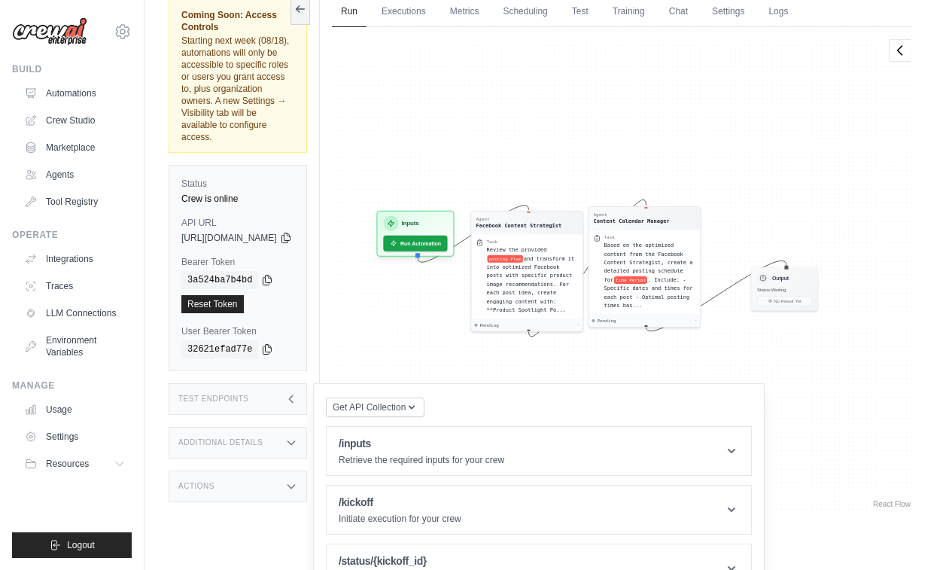
scroll to position [64, 0]
click at [271, 428] on div "Additional Details" at bounding box center [238, 444] width 139 height 32
click at [307, 428] on div "Additional Details" at bounding box center [238, 444] width 139 height 32
click at [294, 471] on div "Actions" at bounding box center [238, 487] width 139 height 32
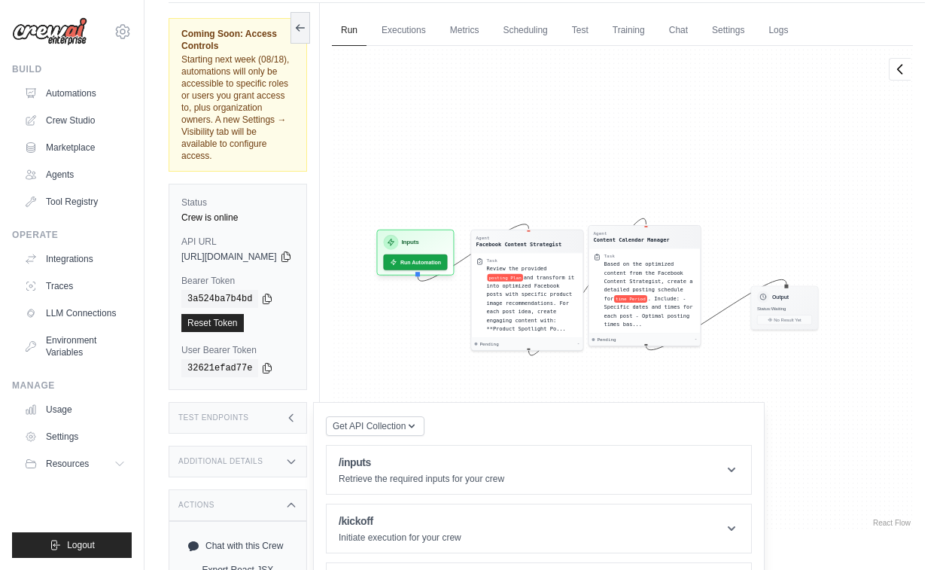
scroll to position [34, 0]
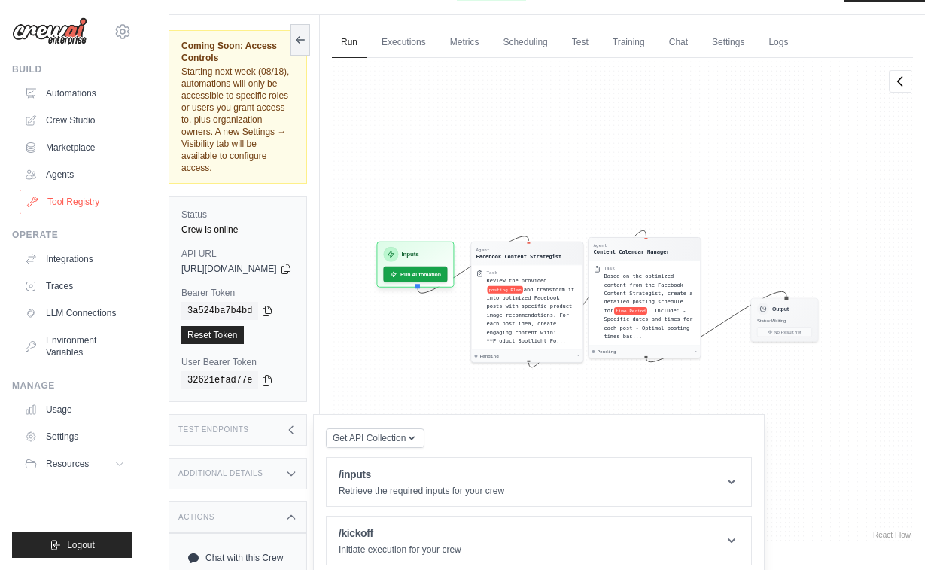
click at [74, 208] on link "Tool Registry" at bounding box center [77, 202] width 114 height 24
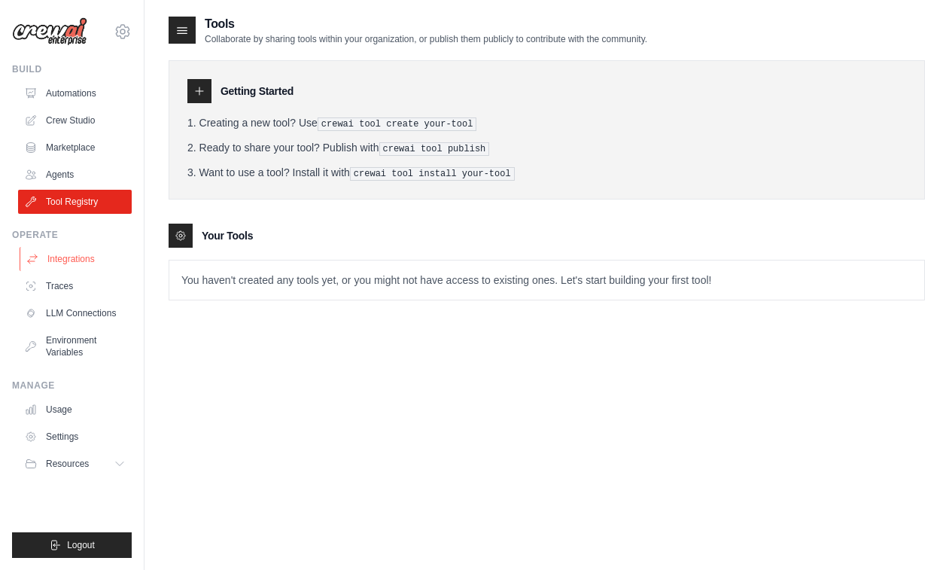
click at [74, 265] on link "Integrations" at bounding box center [77, 259] width 114 height 24
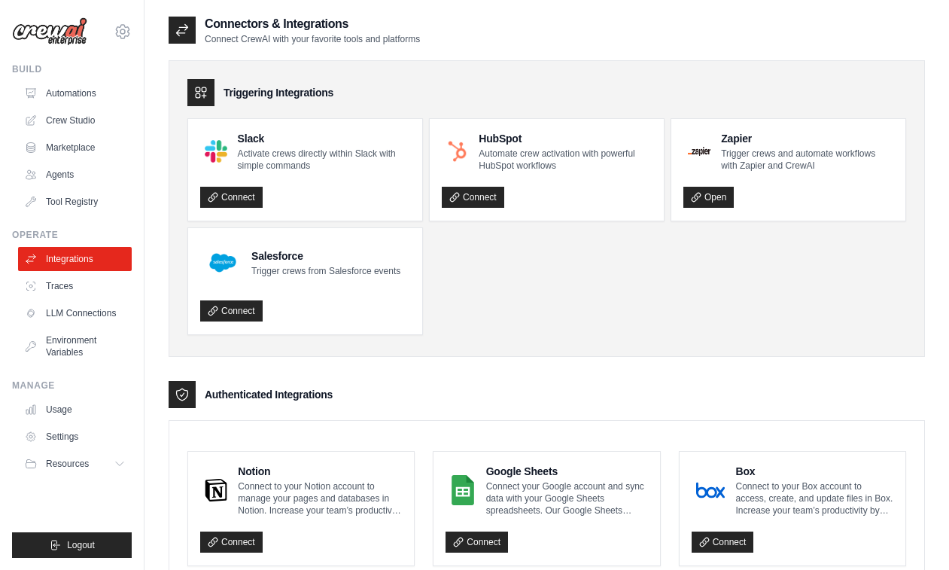
click at [734, 136] on h4 "Zapier" at bounding box center [807, 138] width 172 height 15
click at [713, 190] on link "Open" at bounding box center [709, 197] width 50 height 21
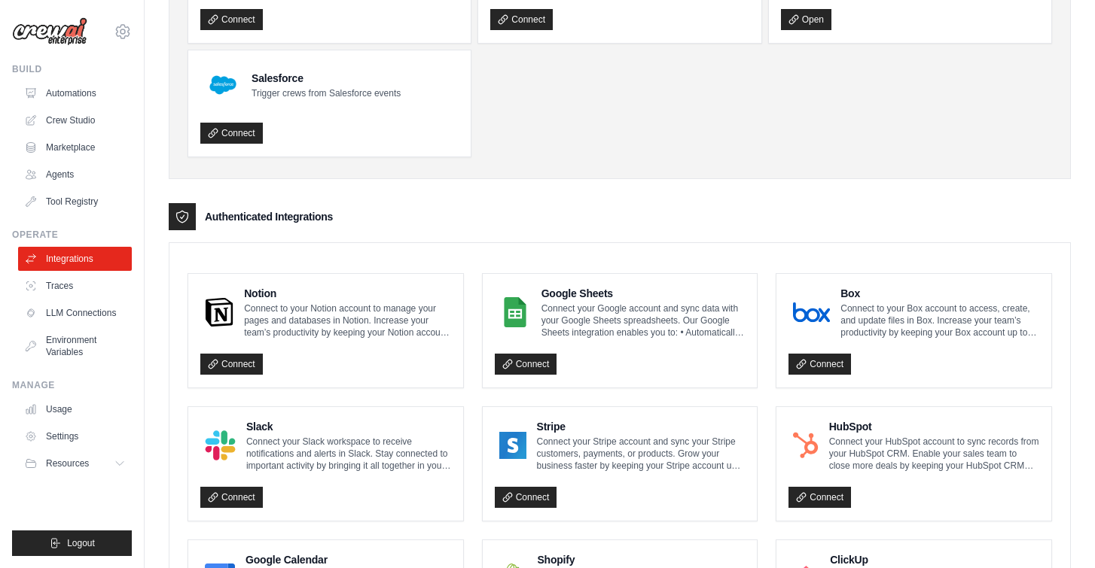
scroll to position [178, 0]
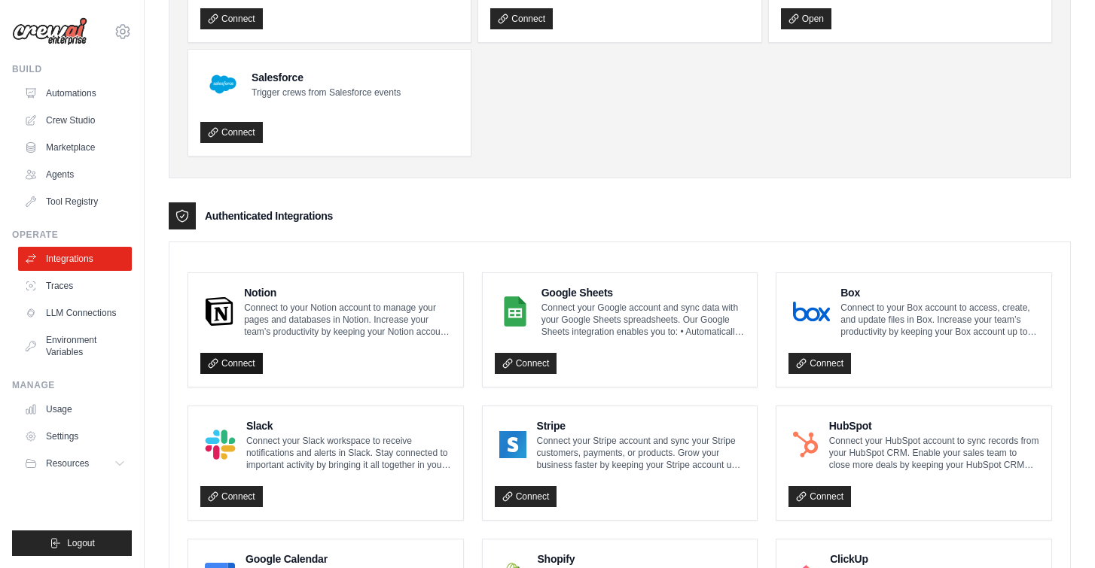
click at [244, 364] on link "Connect" at bounding box center [231, 363] width 62 height 21
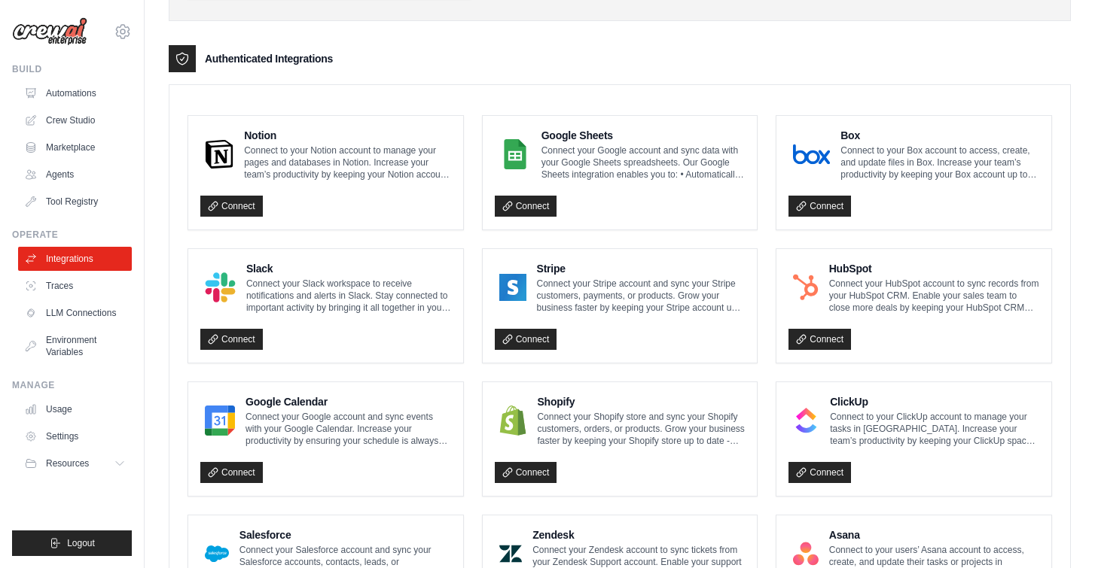
scroll to position [337, 0]
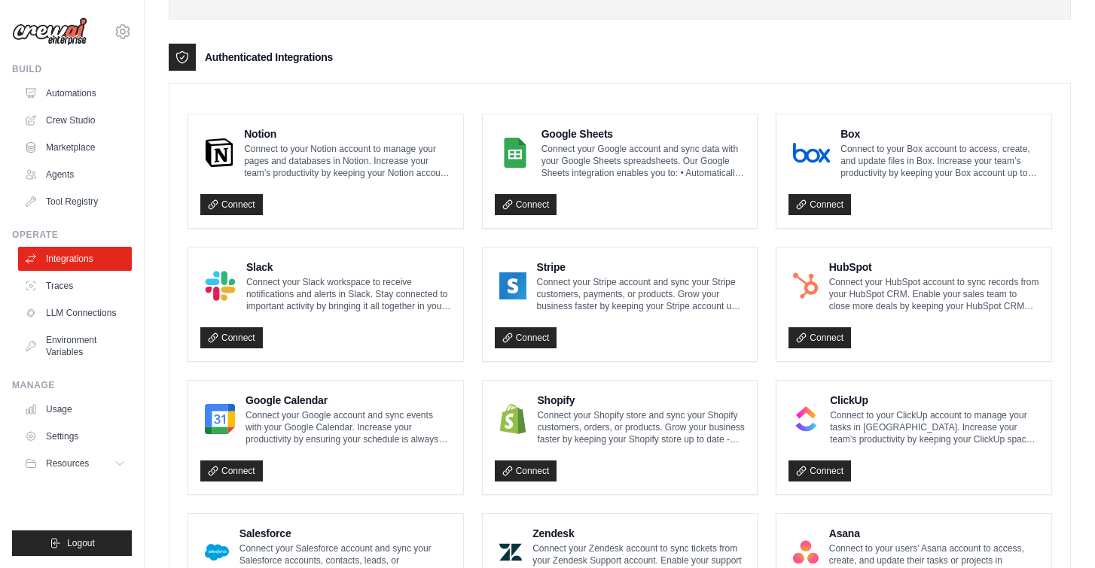
click at [689, 154] on p "Connect your Google account and sync data with your Google Sheets spreadsheets.…" at bounding box center [643, 161] width 204 height 36
click at [542, 196] on link "Connect" at bounding box center [526, 204] width 62 height 21
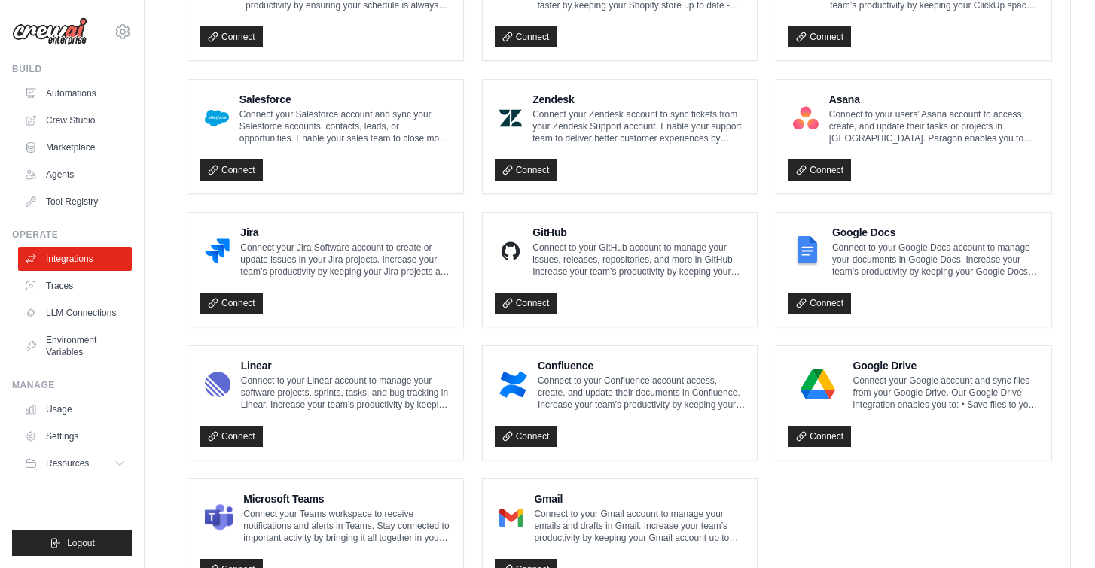
scroll to position [774, 0]
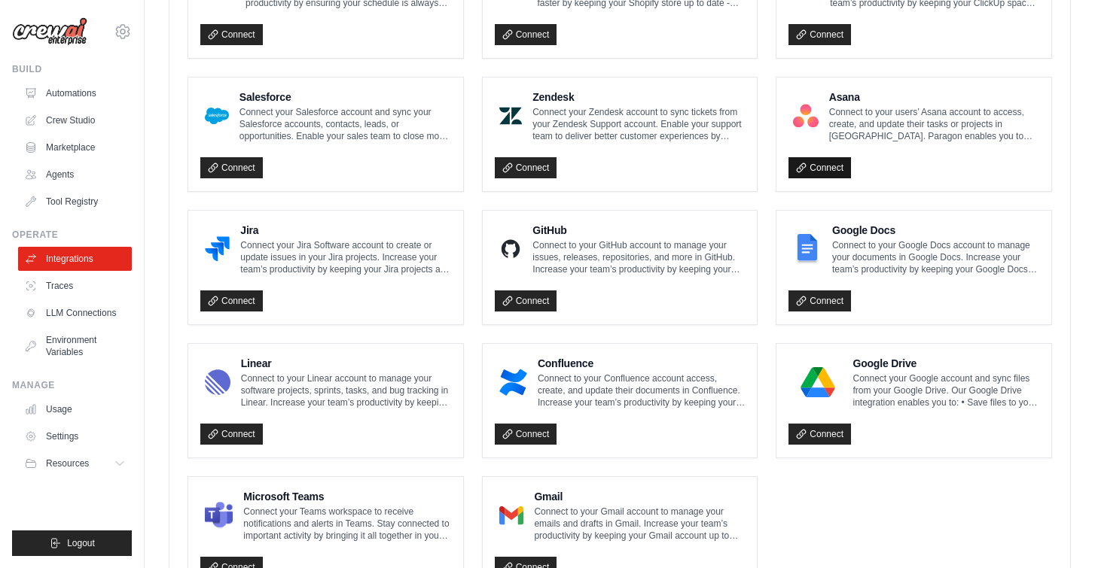
click at [806, 157] on link "Connect" at bounding box center [819, 167] width 62 height 21
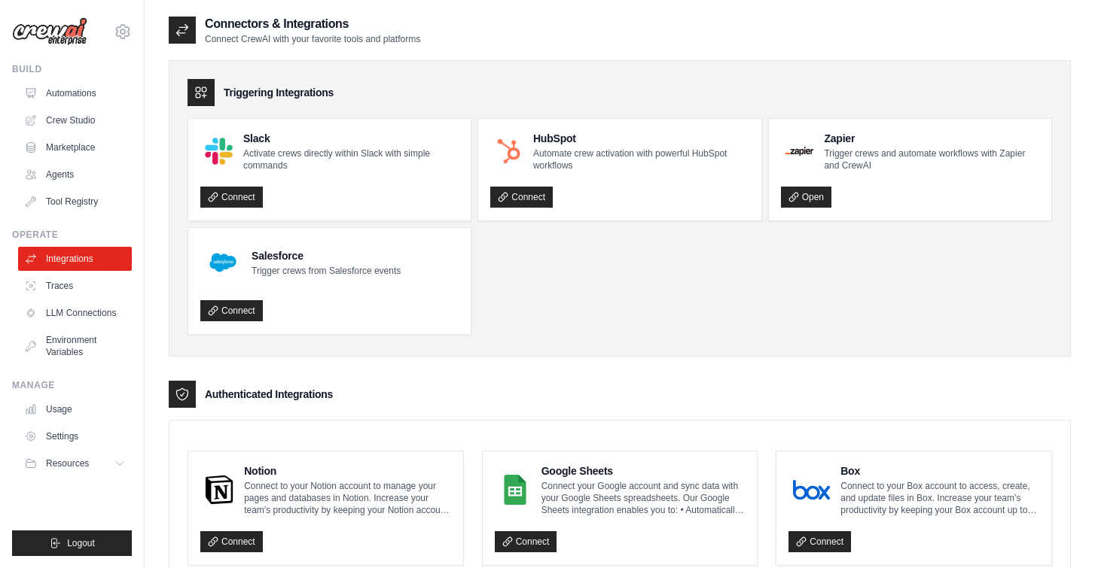
scroll to position [0, 0]
click at [93, 173] on link "Agents" at bounding box center [77, 175] width 114 height 24
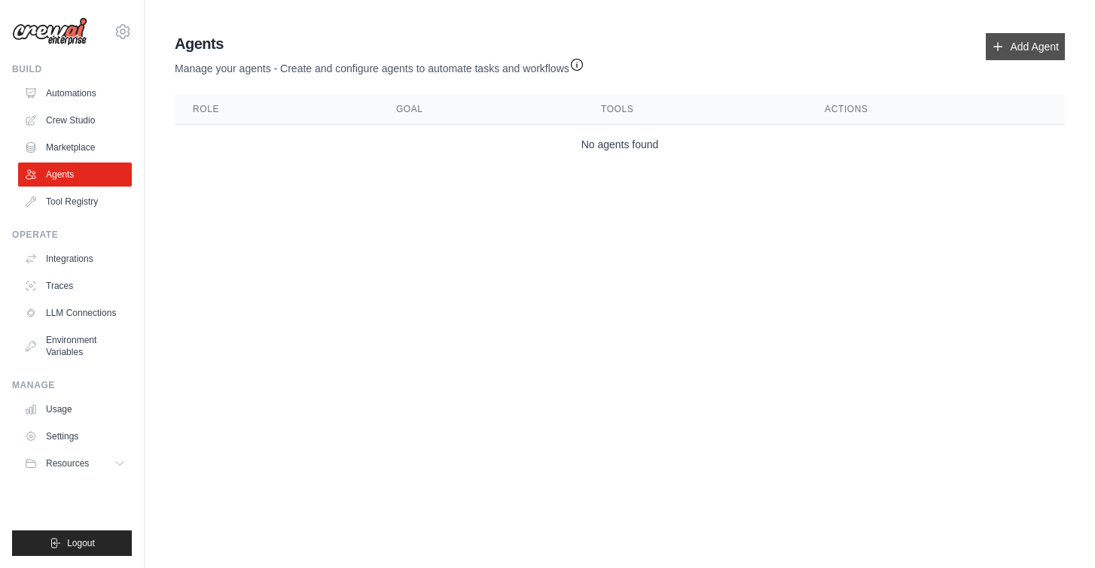
click at [949, 43] on link "Add Agent" at bounding box center [1024, 46] width 79 height 27
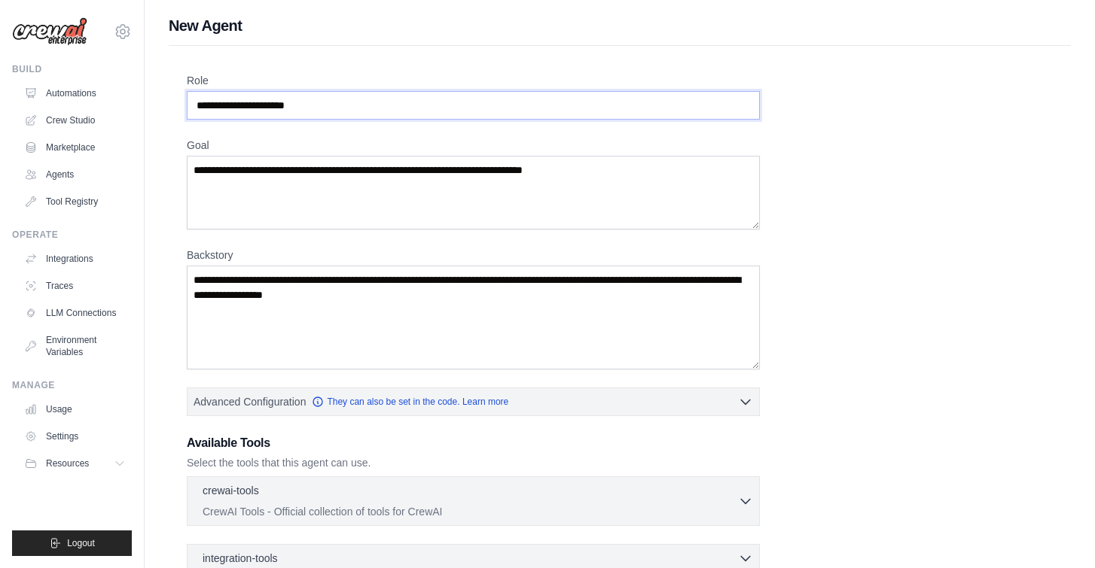
click at [313, 108] on input "Role" at bounding box center [473, 105] width 573 height 29
click at [325, 110] on input "Role" at bounding box center [473, 105] width 573 height 29
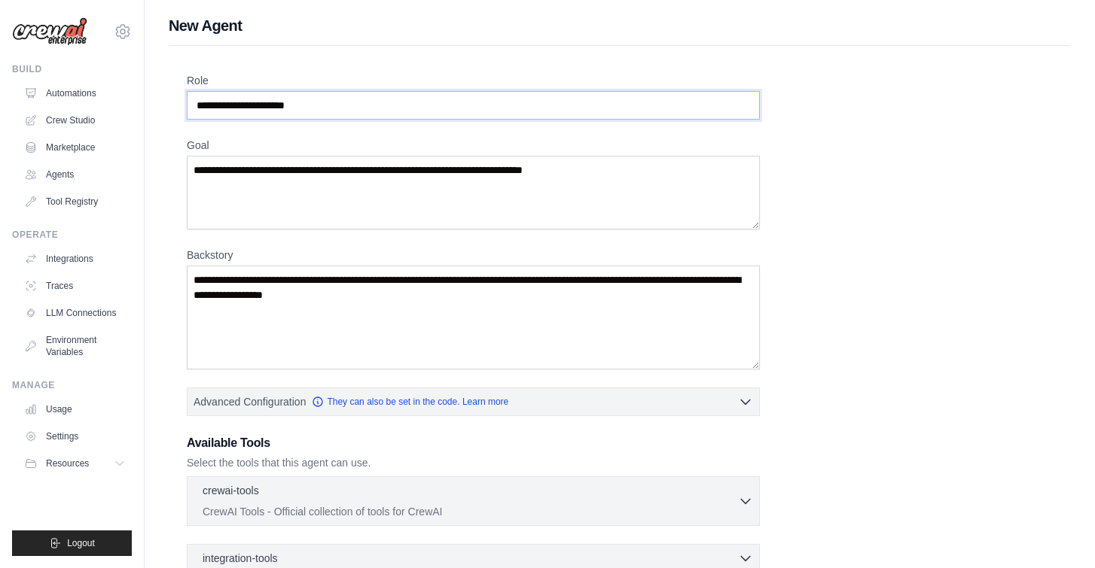
click at [350, 104] on input "Role" at bounding box center [473, 105] width 573 height 29
drag, startPoint x: 195, startPoint y: 99, endPoint x: 318, endPoint y: 100, distance: 122.7
click at [318, 100] on input "Role" at bounding box center [473, 105] width 573 height 29
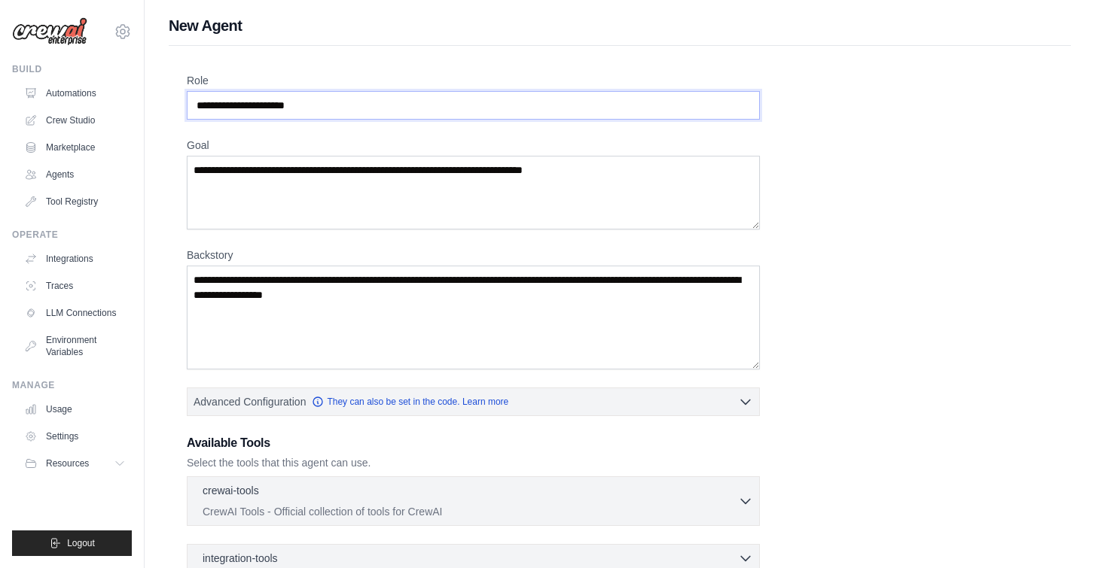
click at [326, 103] on input "Role" at bounding box center [473, 105] width 573 height 29
click at [64, 171] on link "Agents" at bounding box center [77, 175] width 114 height 24
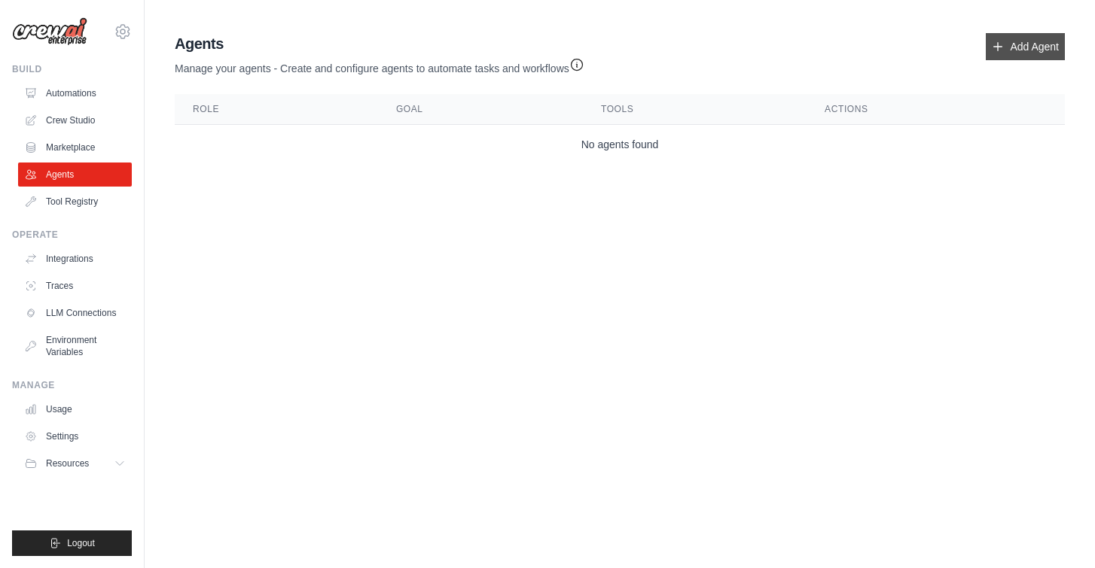
click at [949, 41] on link "Add Agent" at bounding box center [1024, 46] width 79 height 27
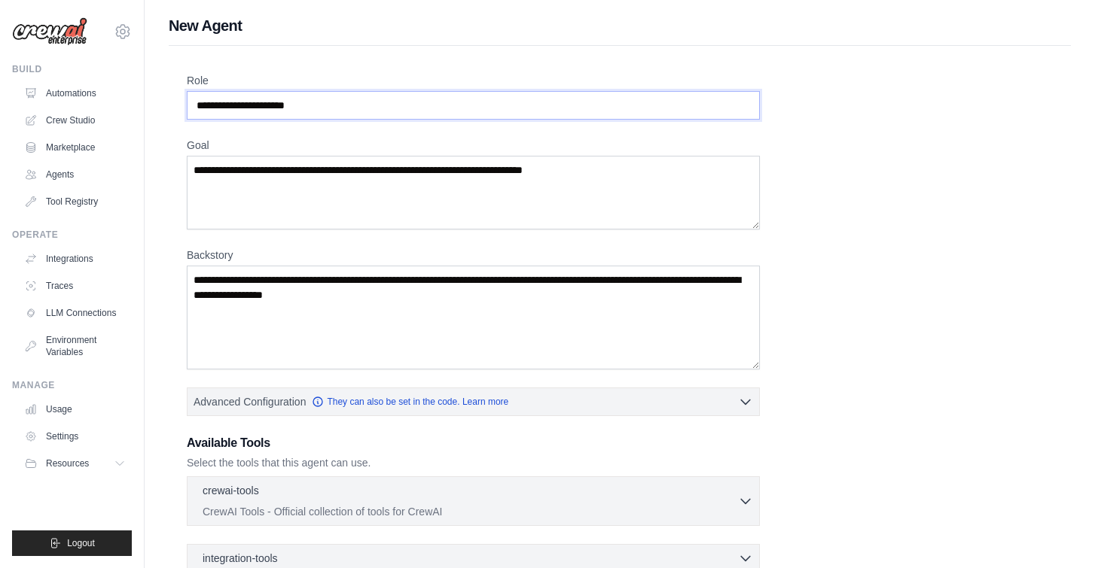
click at [550, 96] on input "Role" at bounding box center [473, 105] width 573 height 29
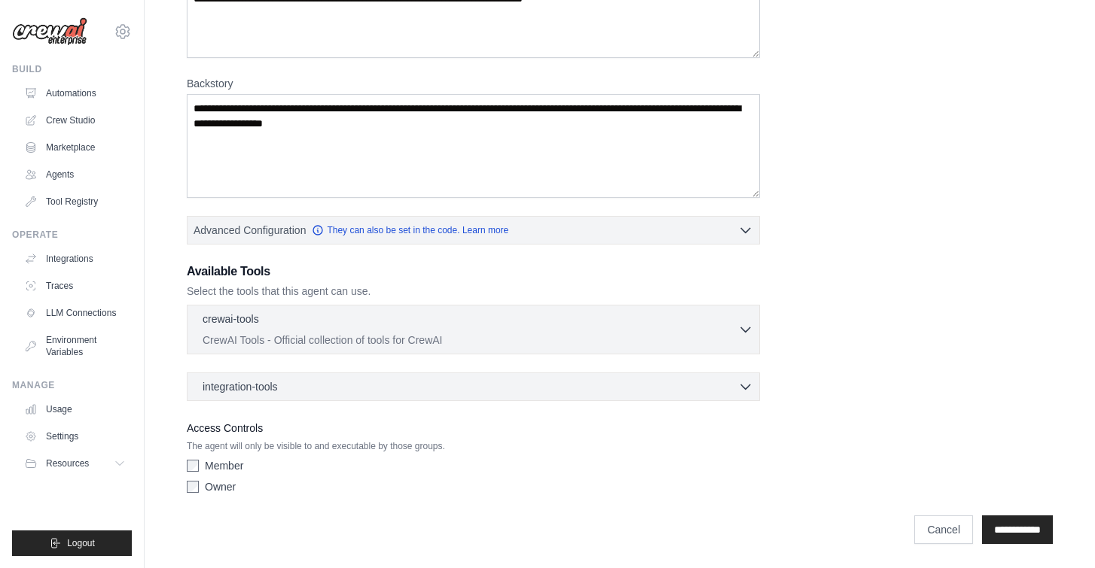
scroll to position [172, 0]
click at [949, 532] on input "**********" at bounding box center [1017, 530] width 71 height 29
click at [914, 528] on link "Cancel" at bounding box center [943, 530] width 59 height 29
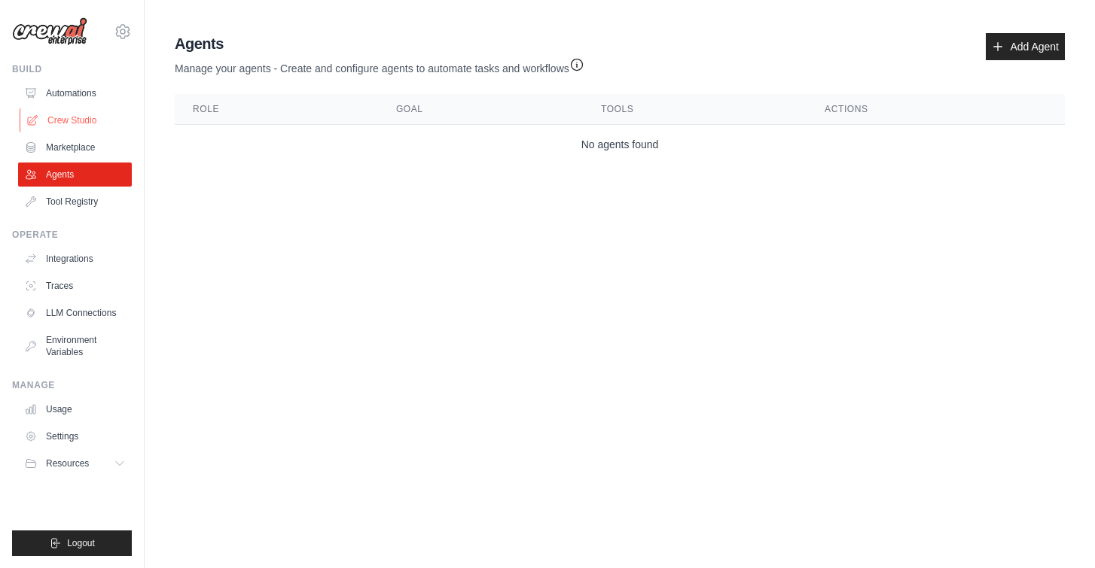
click at [62, 132] on link "Crew Studio" at bounding box center [77, 120] width 114 height 24
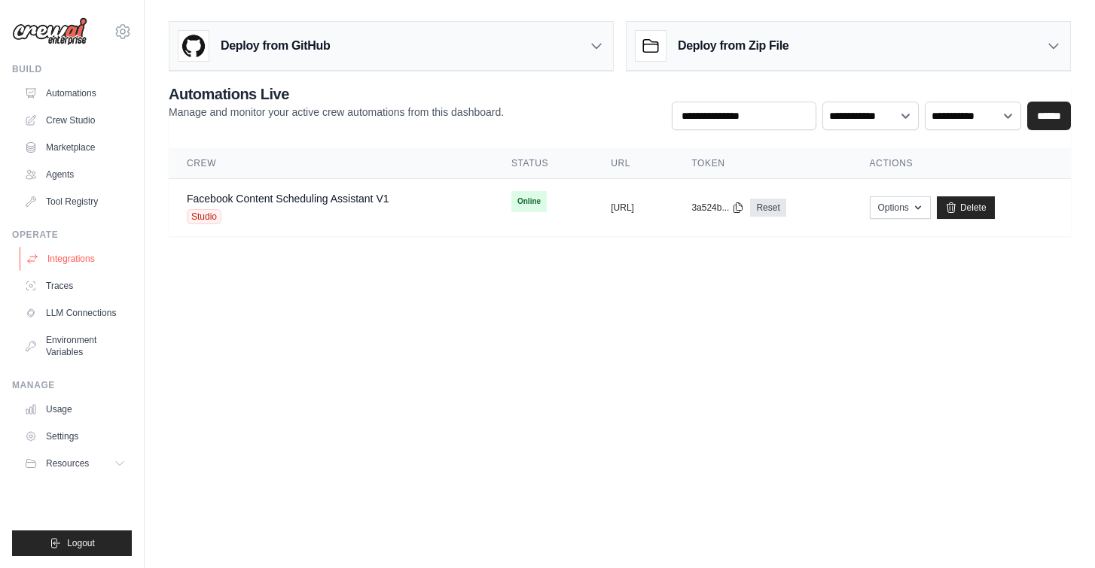
click at [93, 263] on link "Integrations" at bounding box center [77, 259] width 114 height 24
